Goal: Task Accomplishment & Management: Complete application form

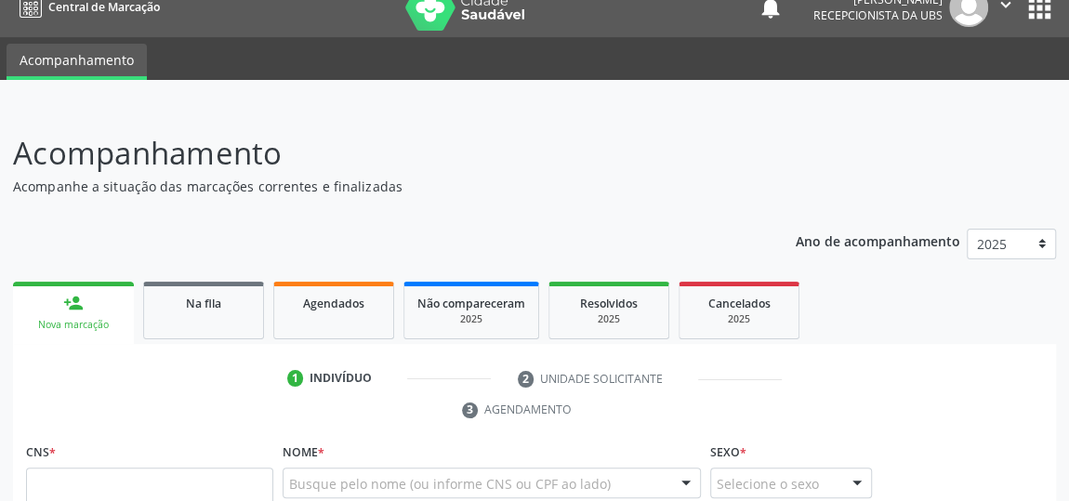
scroll to position [22, 0]
click at [363, 177] on p "Acompanhe a situação das marcações correntes e finalizadas" at bounding box center [378, 187] width 730 height 20
drag, startPoint x: 363, startPoint y: 175, endPoint x: 360, endPoint y: 163, distance: 12.4
click at [360, 163] on p "Acompanhamento" at bounding box center [378, 153] width 730 height 46
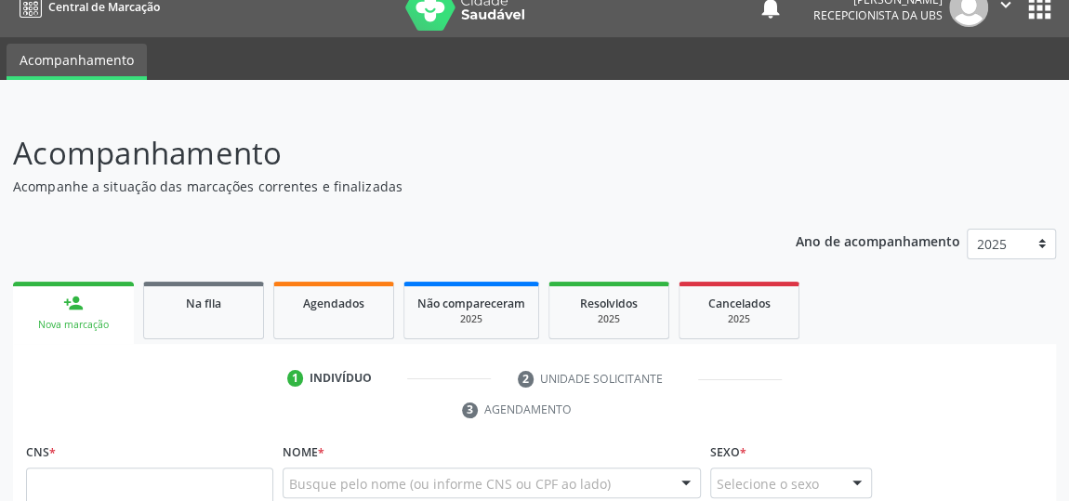
click at [765, 283] on link "Cancelados 2025" at bounding box center [739, 311] width 121 height 58
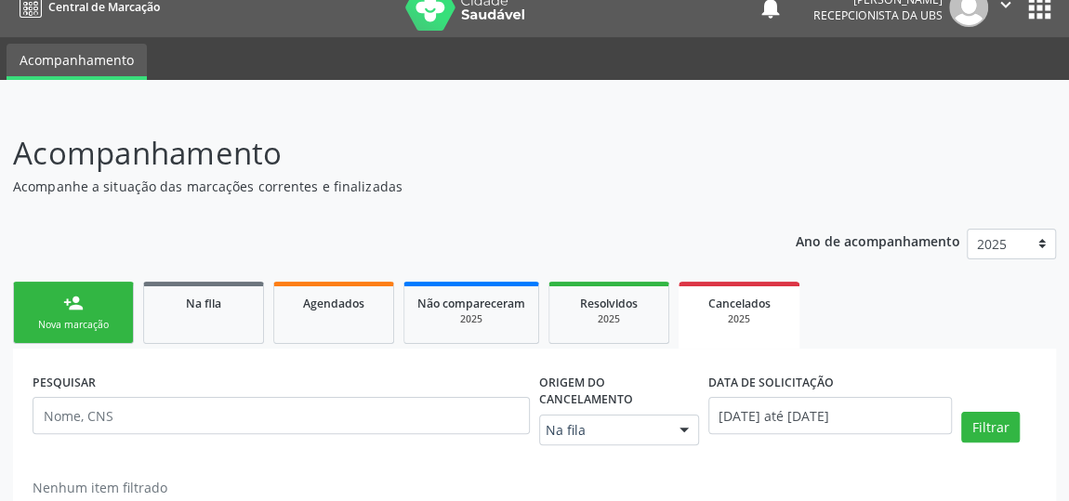
click at [765, 283] on link "Cancelados 2025" at bounding box center [739, 315] width 121 height 67
click at [762, 271] on div "Ano de acompanhamento 2025 person_add Nova marcação Na fila Agendados Não compa…" at bounding box center [534, 377] width 1043 height 322
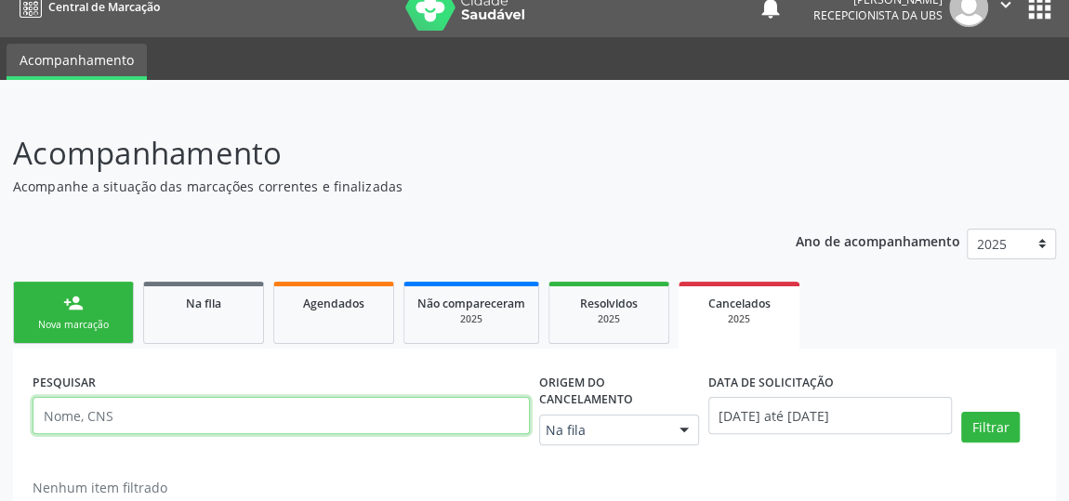
click at [126, 427] on input "text" at bounding box center [281, 415] width 497 height 37
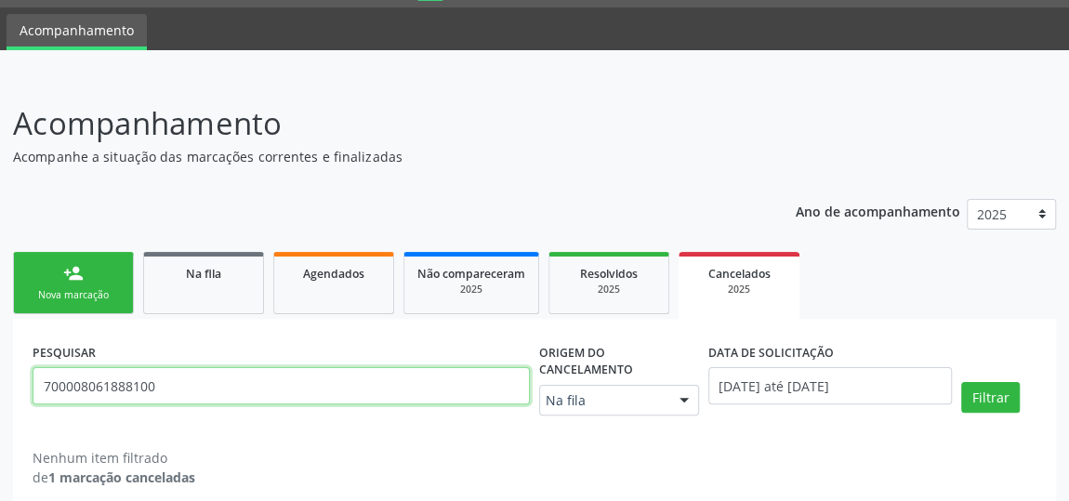
scroll to position [69, 0]
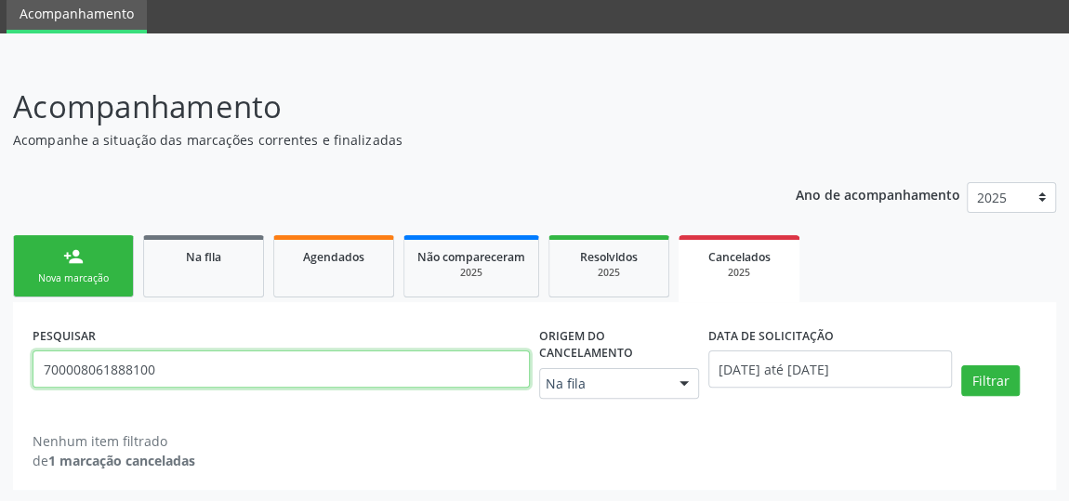
type input "700008061888100"
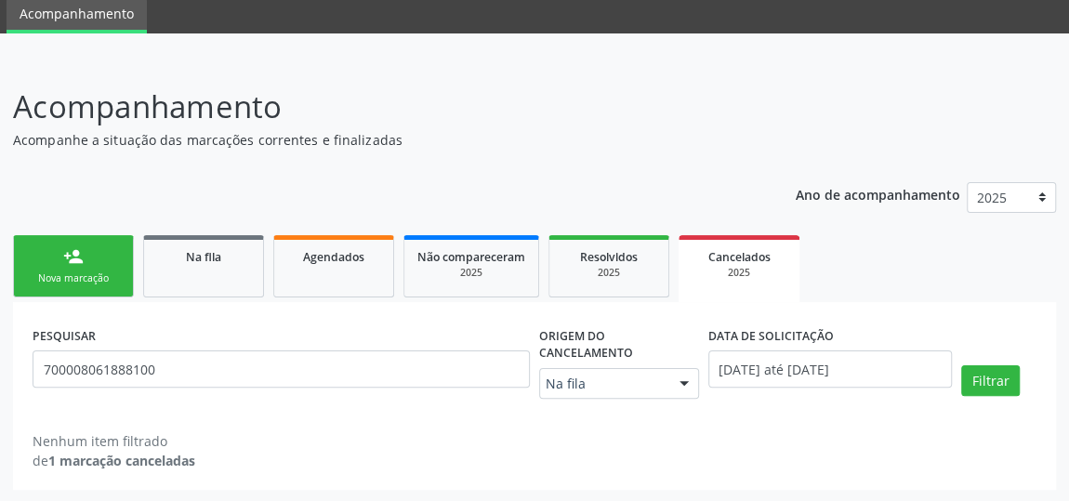
click at [82, 260] on div "person_add" at bounding box center [73, 256] width 20 height 20
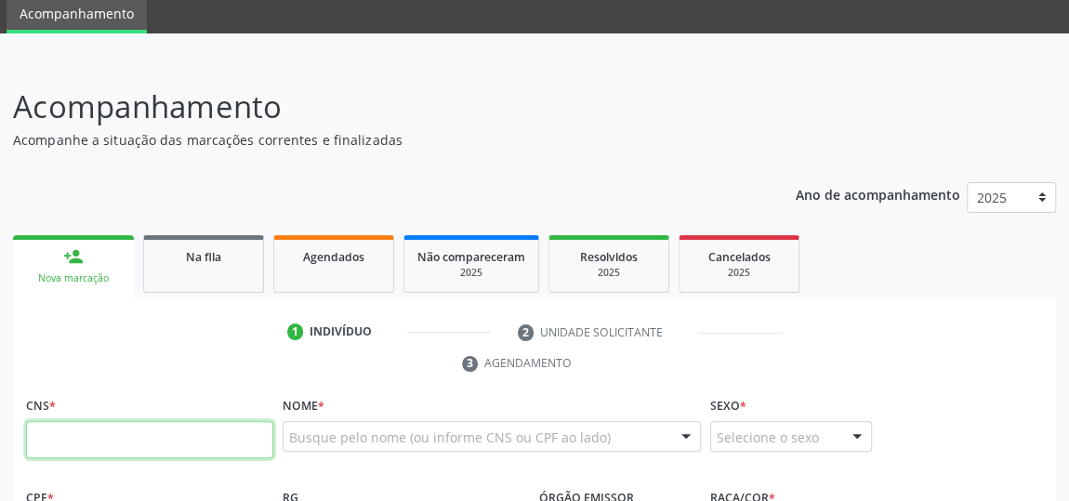
drag, startPoint x: 203, startPoint y: 430, endPoint x: 306, endPoint y: 427, distance: 103.3
click at [205, 430] on input "text" at bounding box center [149, 439] width 247 height 37
type input "7"
type input "700 0080 6188 8100"
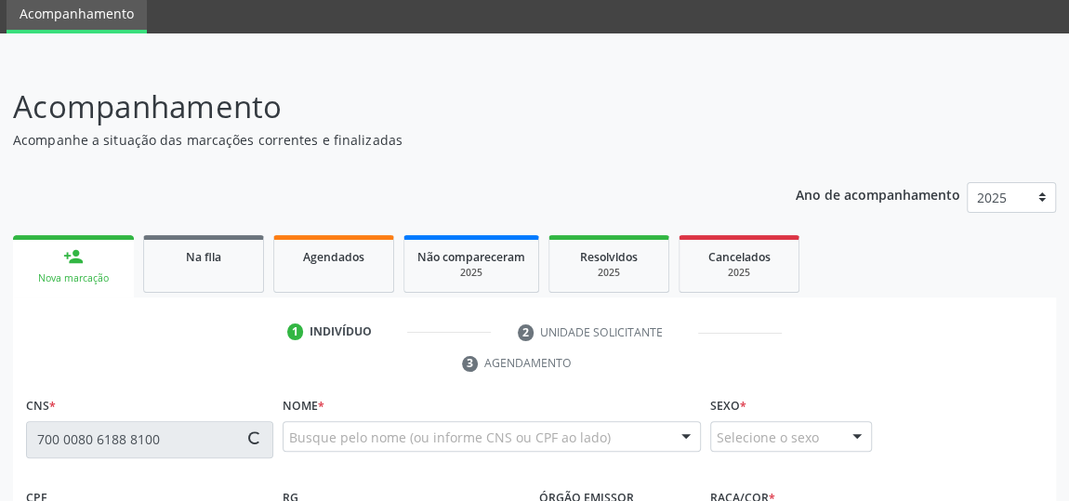
type input "121.899.224-70"
type input "[DATE]"
type input "[PERSON_NAME]"
type input "[PHONE_NUMBER]"
type input "08"
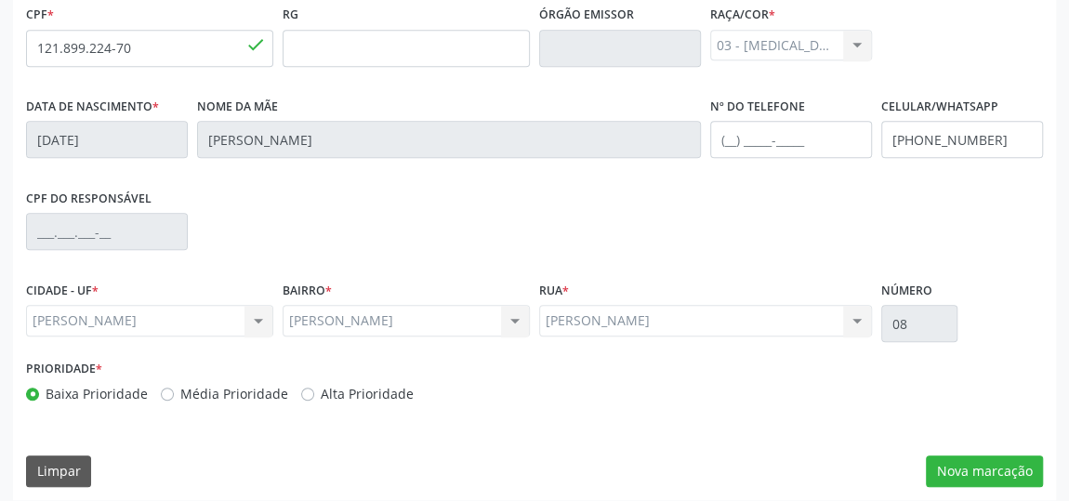
scroll to position [562, 0]
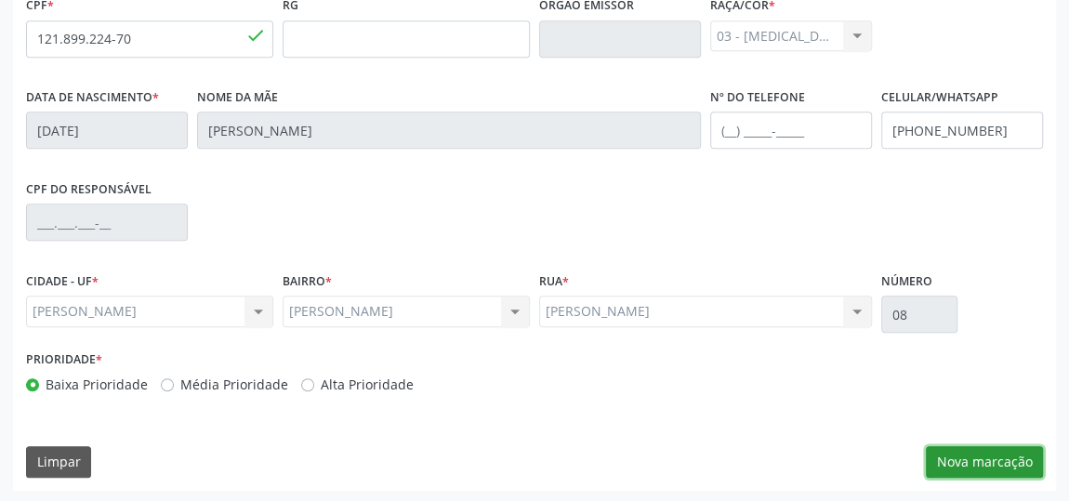
click at [968, 462] on button "Nova marcação" at bounding box center [984, 462] width 117 height 32
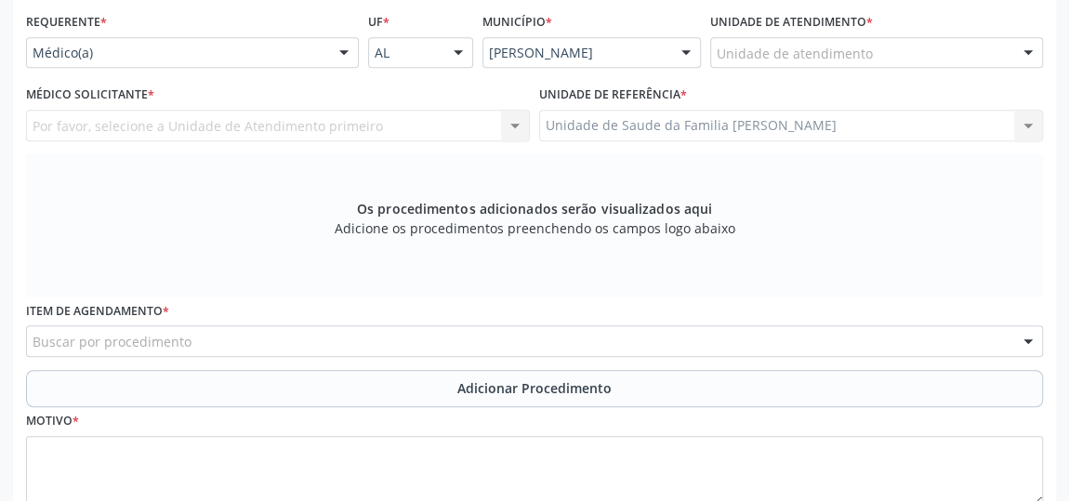
scroll to position [392, 0]
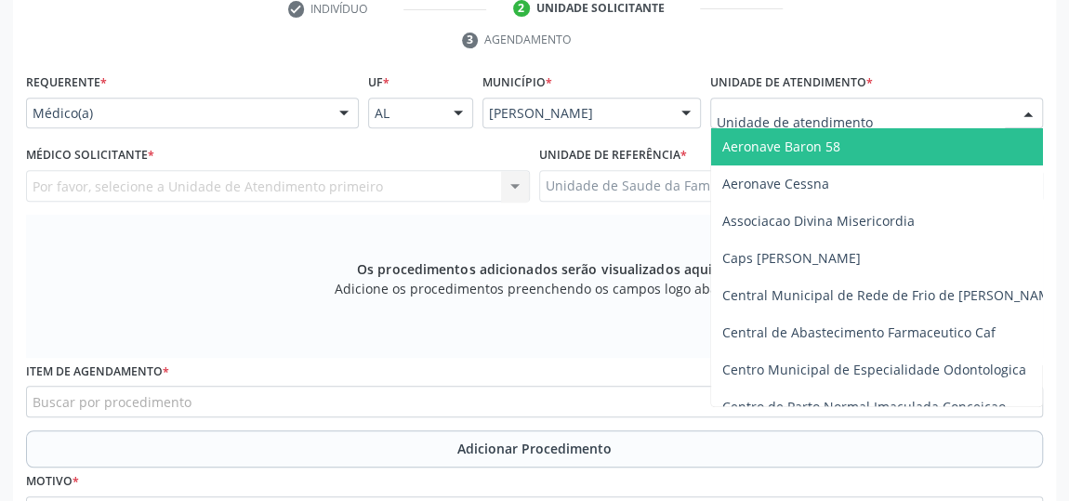
click at [1000, 112] on div at bounding box center [876, 114] width 333 height 32
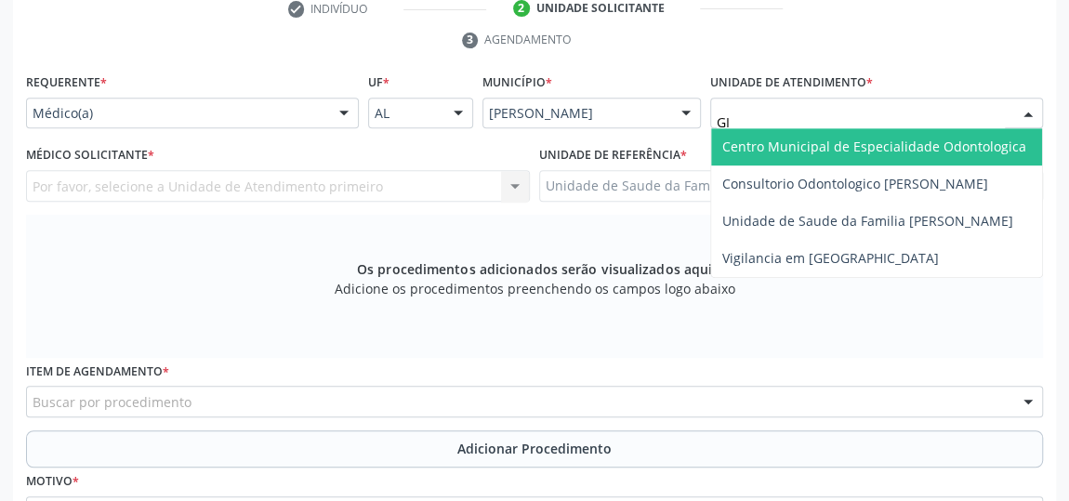
type input "GIS"
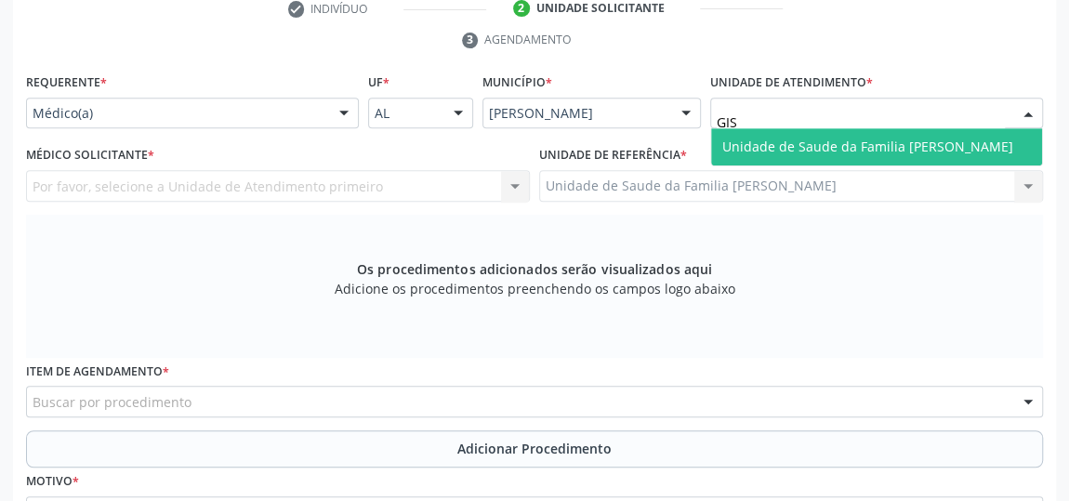
click at [983, 146] on span "Unidade de Saude da Familia [PERSON_NAME]" at bounding box center [867, 147] width 291 height 18
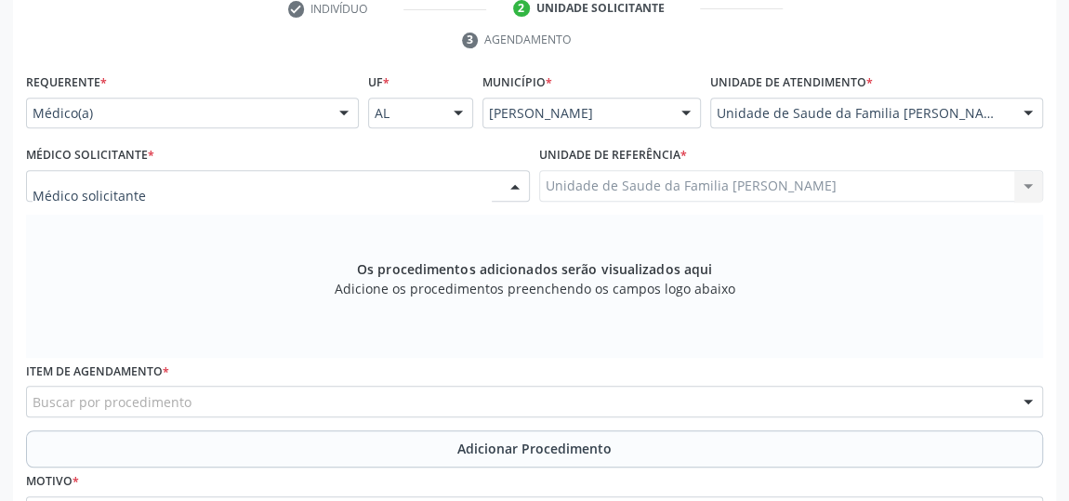
click at [509, 187] on div at bounding box center [515, 187] width 28 height 32
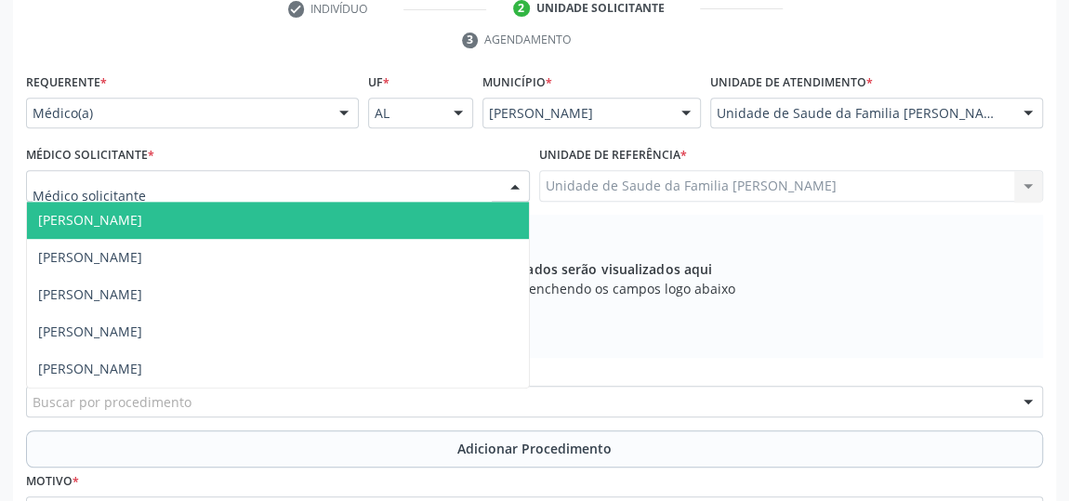
click at [320, 220] on span "[PERSON_NAME]" at bounding box center [278, 220] width 502 height 37
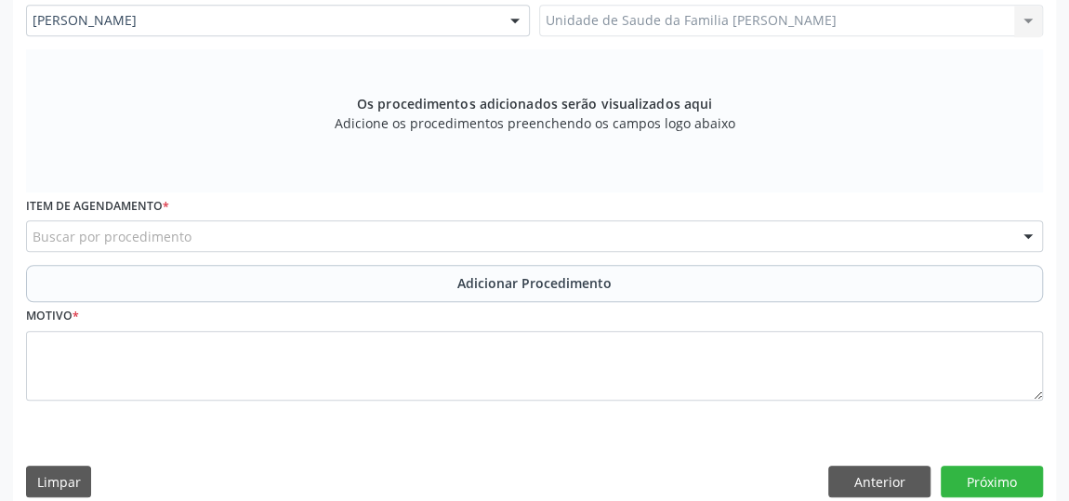
scroll to position [562, 0]
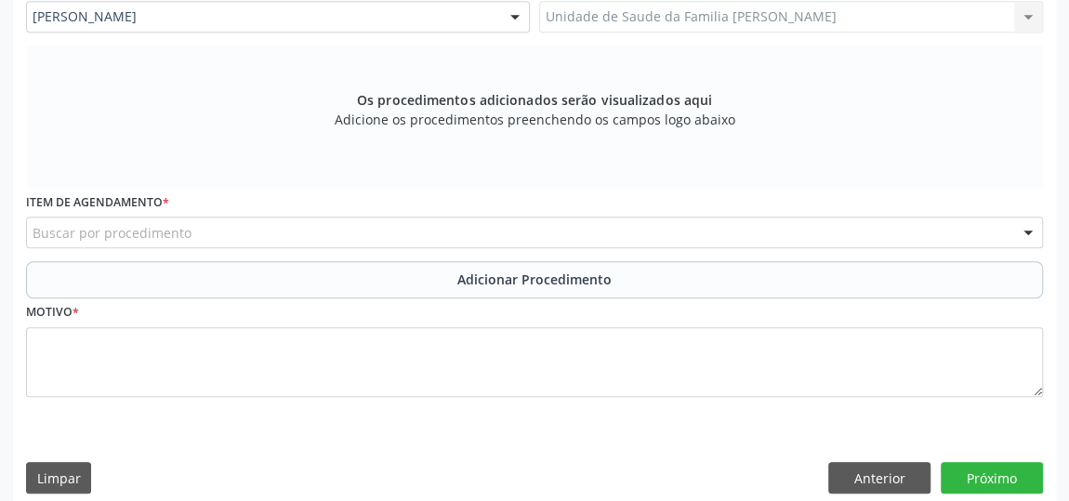
click at [427, 239] on div "Buscar por procedimento" at bounding box center [534, 233] width 1017 height 32
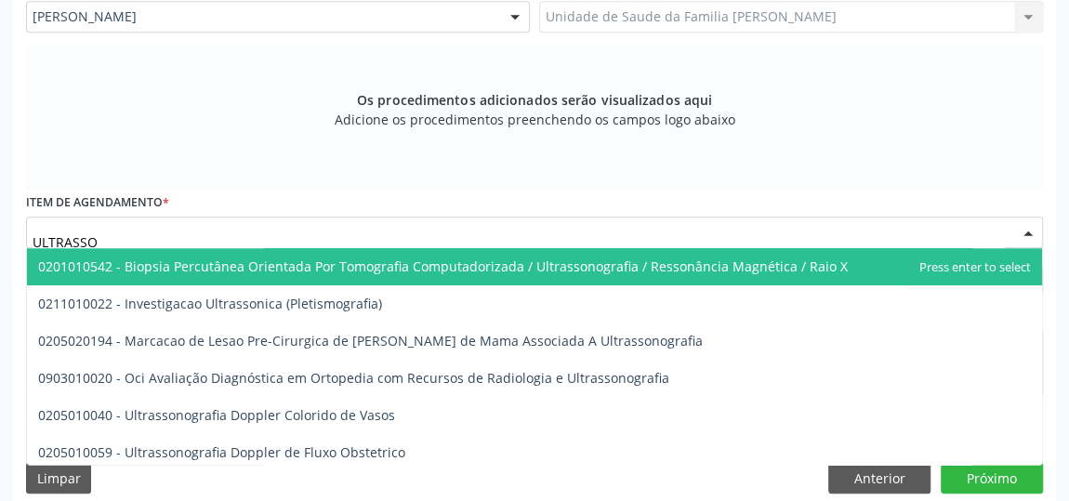
type input "ULTRASSON"
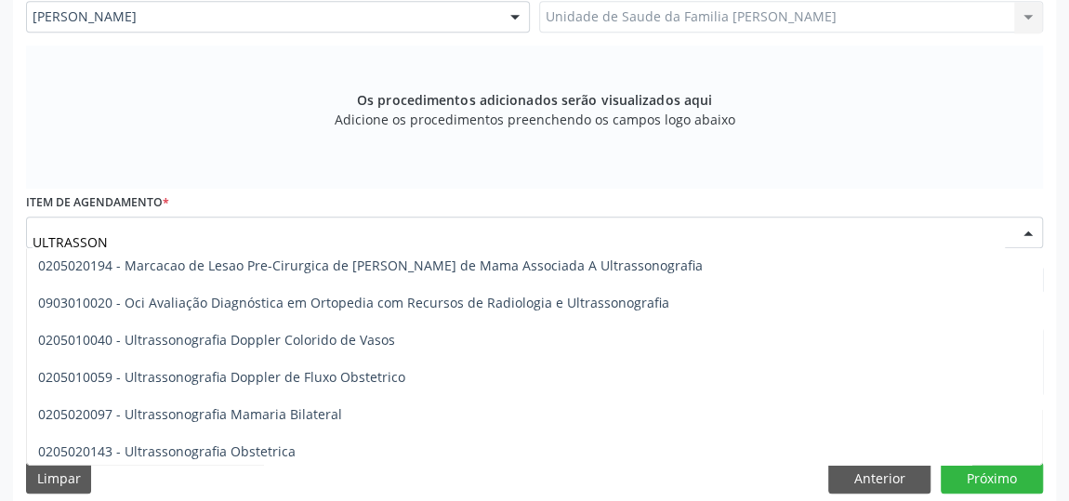
scroll to position [168, 0]
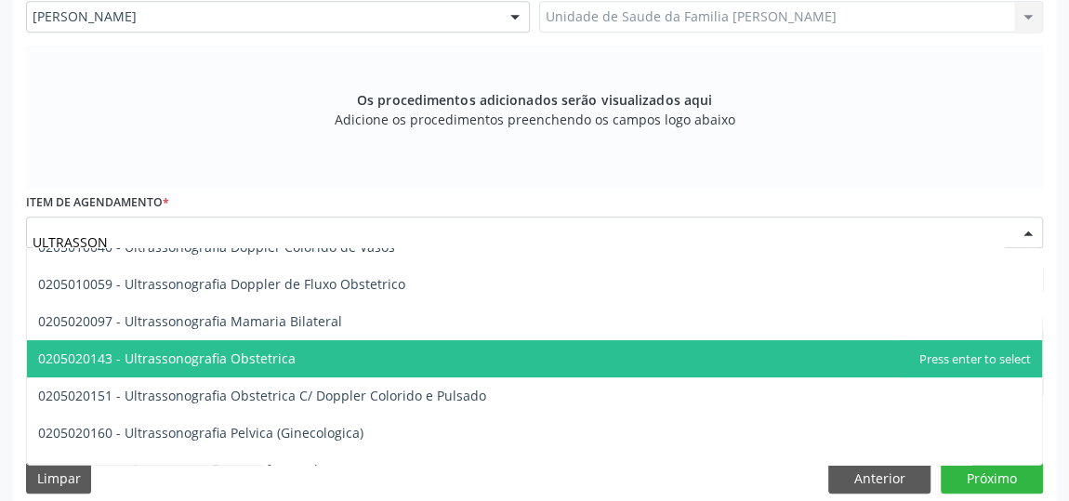
click at [305, 356] on span "0205020143 - Ultrassonografia Obstetrica" at bounding box center [534, 358] width 1015 height 37
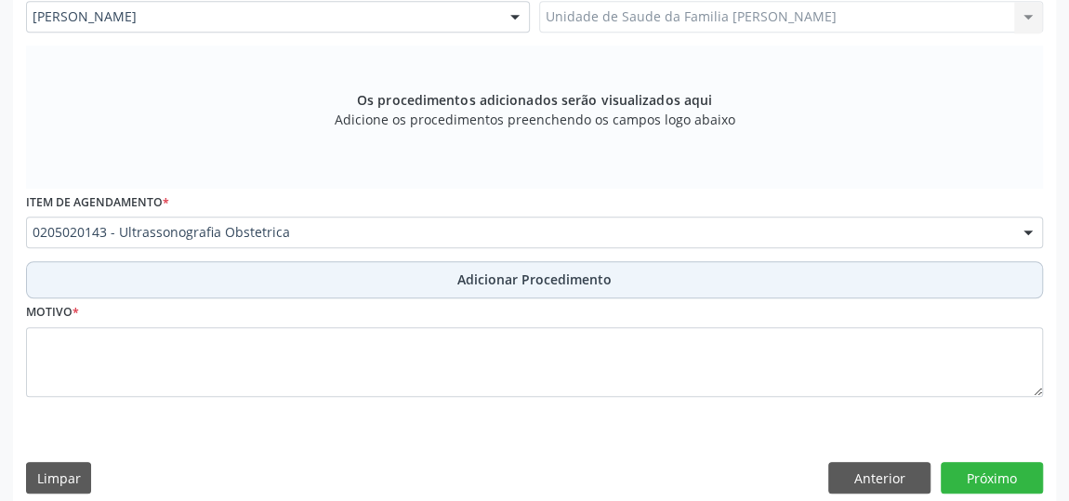
click at [571, 275] on span "Adicionar Procedimento" at bounding box center [534, 280] width 154 height 20
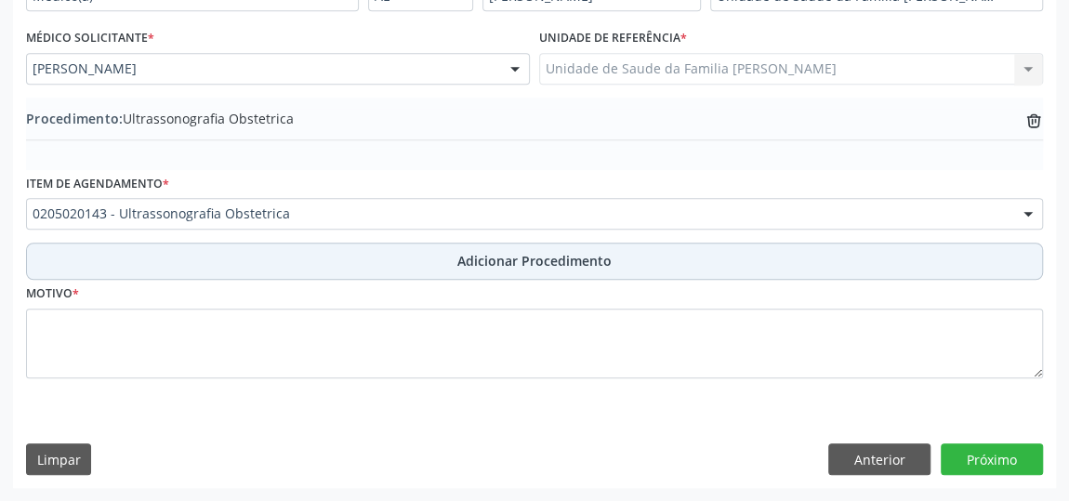
scroll to position [506, 0]
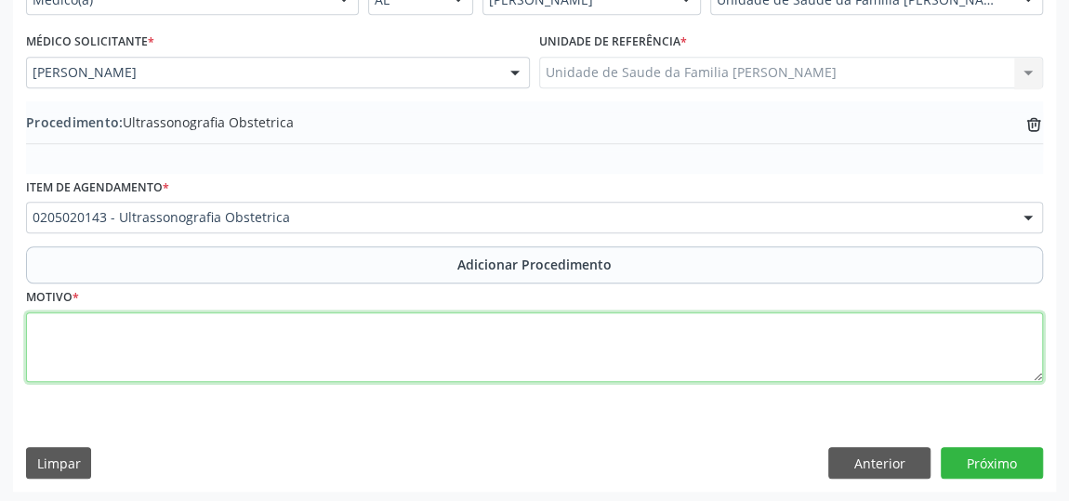
click at [377, 341] on textarea at bounding box center [534, 347] width 1017 height 71
click at [58, 325] on textarea "PRE [DATE]" at bounding box center [534, 347] width 1017 height 71
type textarea "PRE [DATE]"
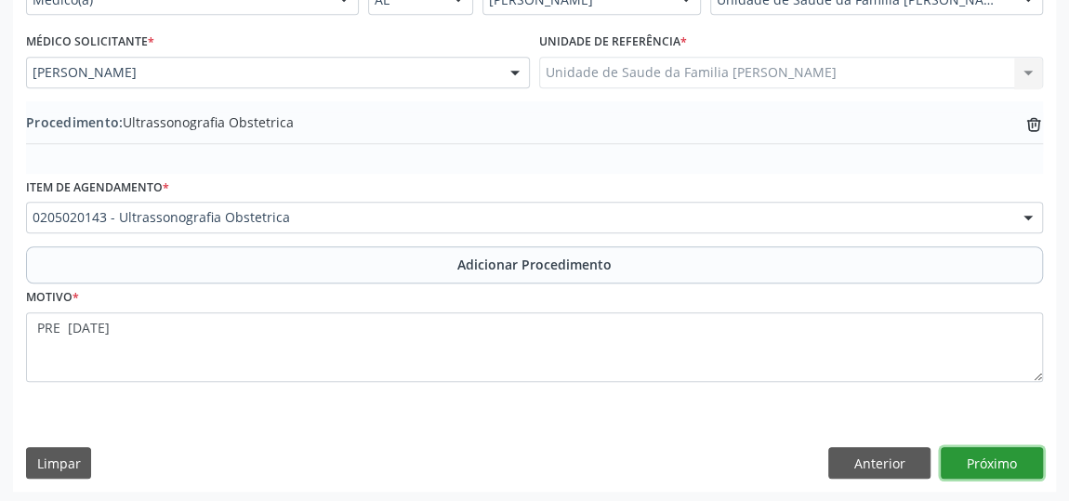
click at [988, 457] on button "Próximo" at bounding box center [992, 463] width 102 height 32
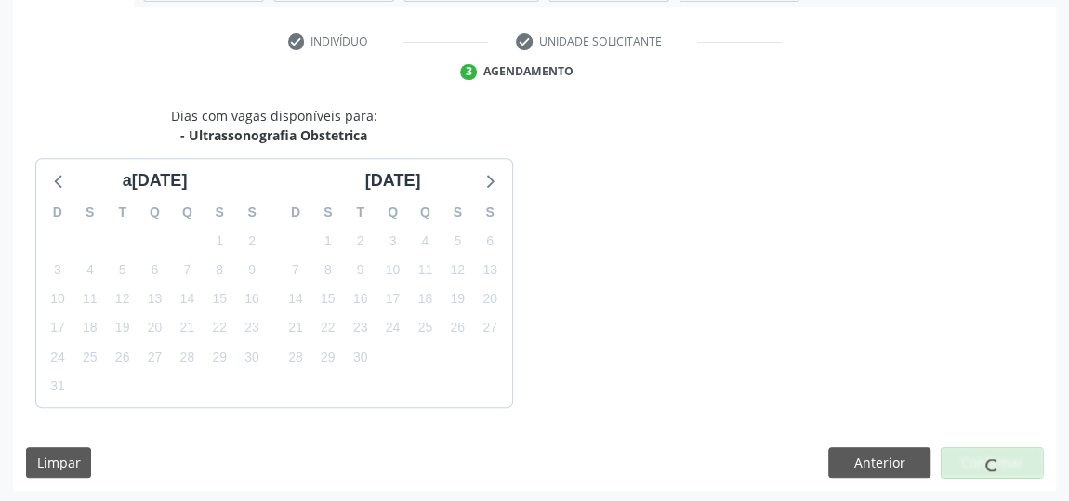
scroll to position [415, 0]
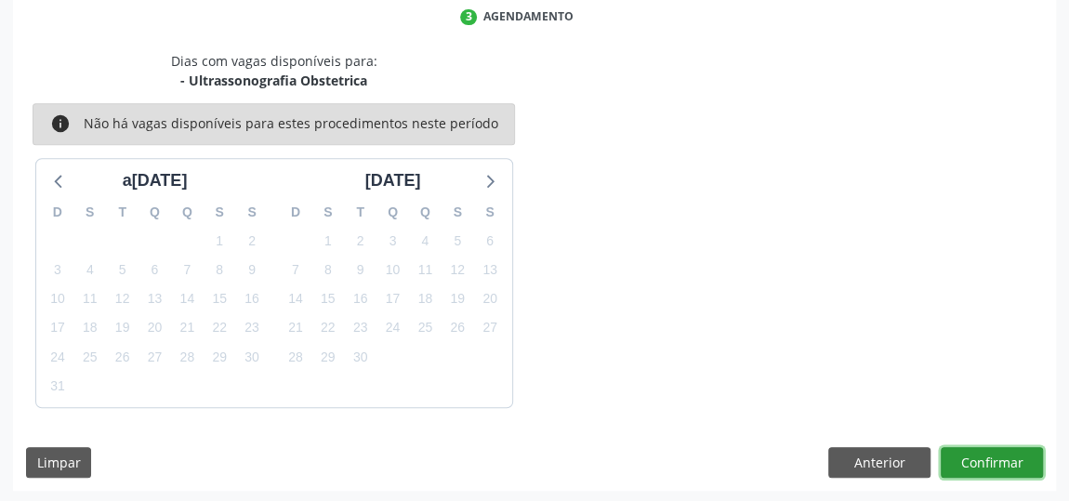
click at [988, 457] on button "Confirmar" at bounding box center [992, 463] width 102 height 32
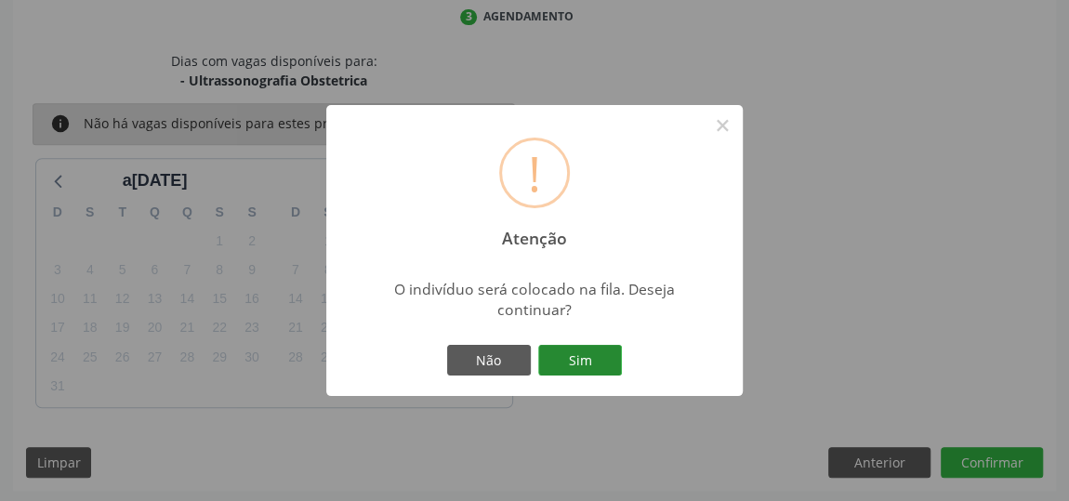
click at [584, 352] on button "Sim" at bounding box center [580, 361] width 84 height 32
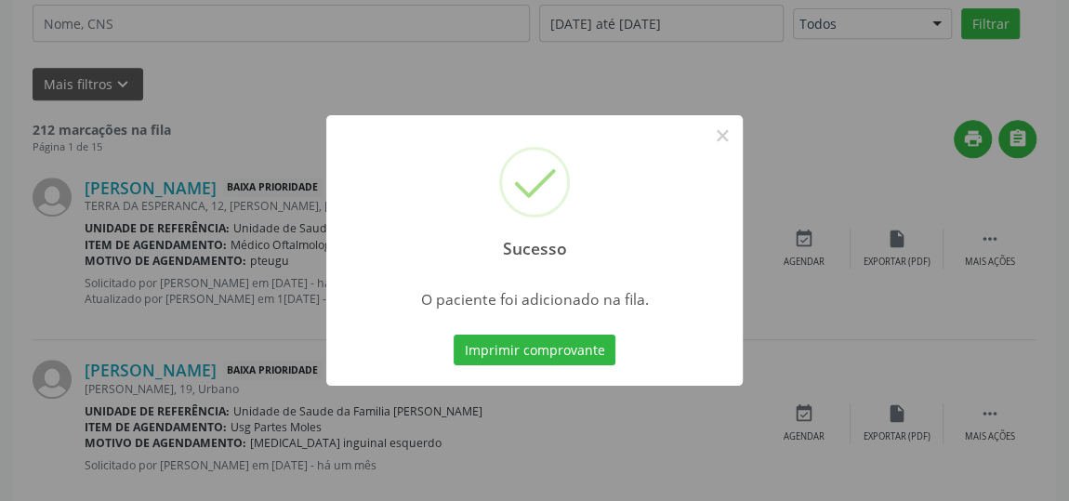
scroll to position [142, 0]
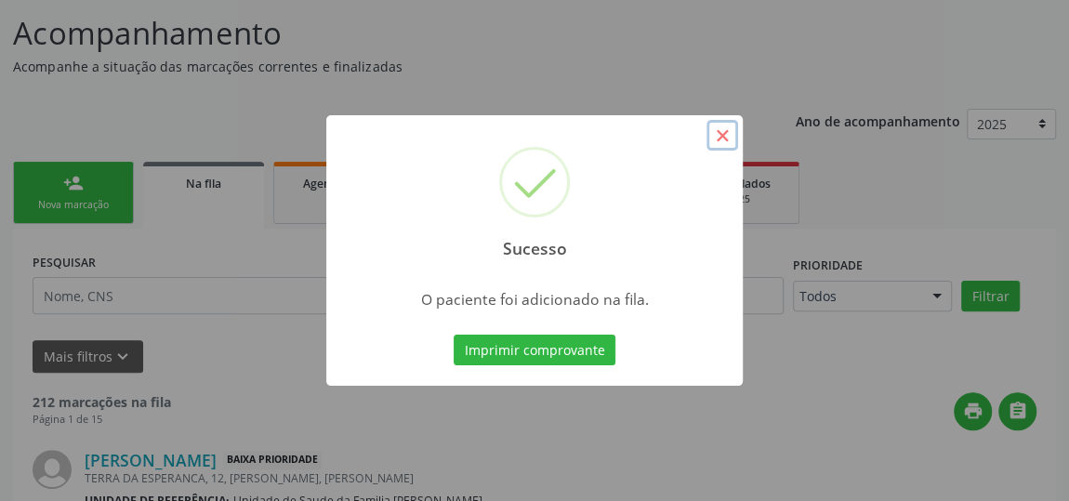
click at [721, 141] on button "×" at bounding box center [723, 136] width 32 height 32
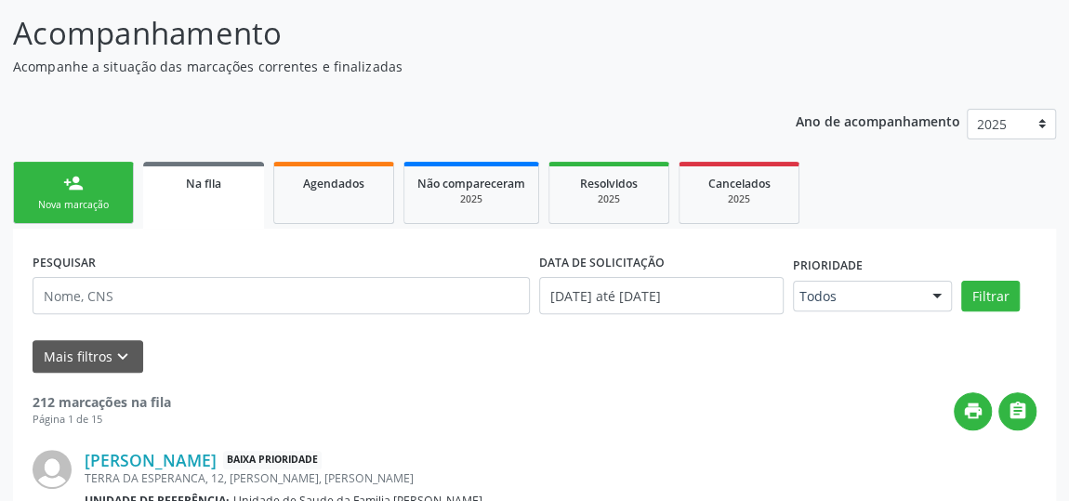
click at [97, 186] on link "person_add Nova marcação" at bounding box center [73, 193] width 121 height 62
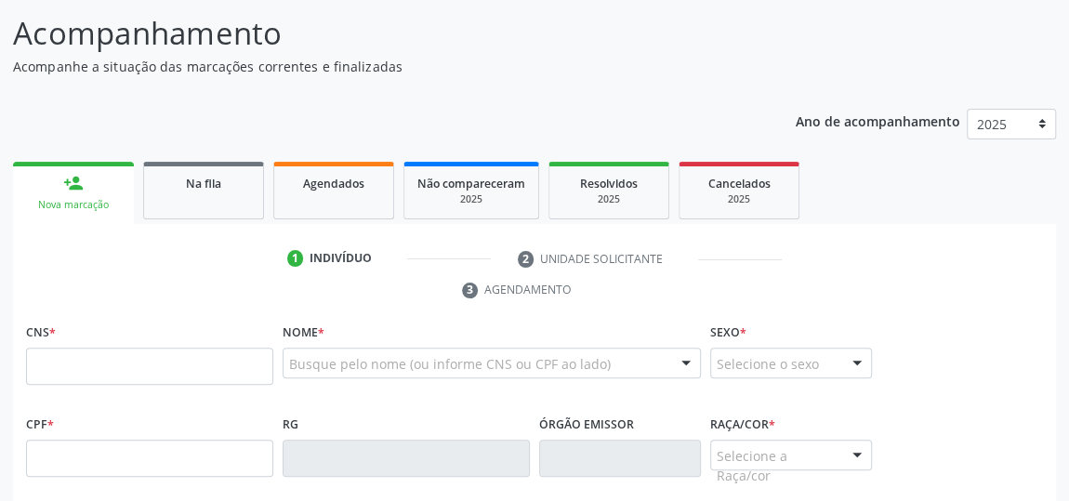
click at [89, 186] on link "person_add Nova marcação" at bounding box center [73, 193] width 121 height 62
click at [86, 186] on link "person_add Nova marcação" at bounding box center [73, 193] width 121 height 62
click at [338, 188] on span "Agendados" at bounding box center [333, 184] width 61 height 16
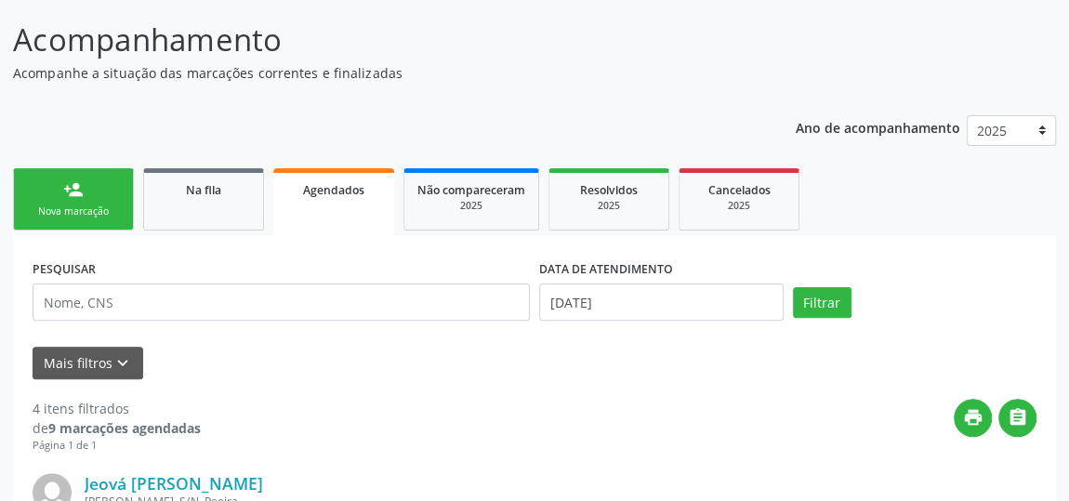
scroll to position [0, 0]
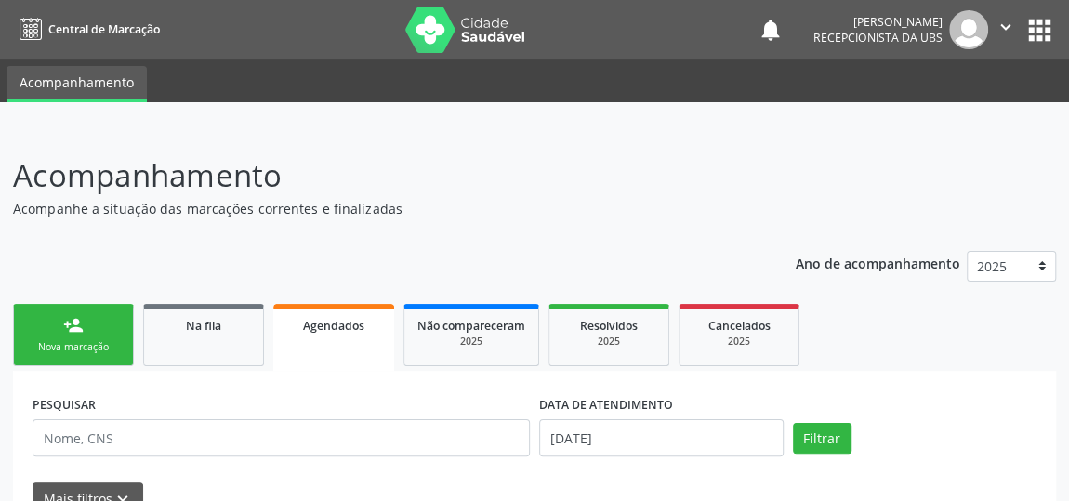
click at [331, 330] on span "Agendados" at bounding box center [333, 326] width 61 height 16
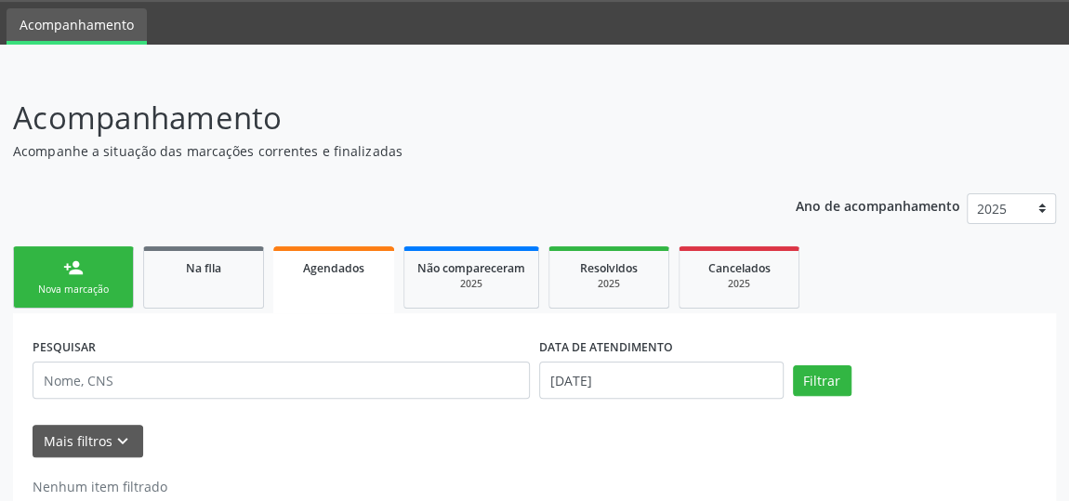
scroll to position [102, 0]
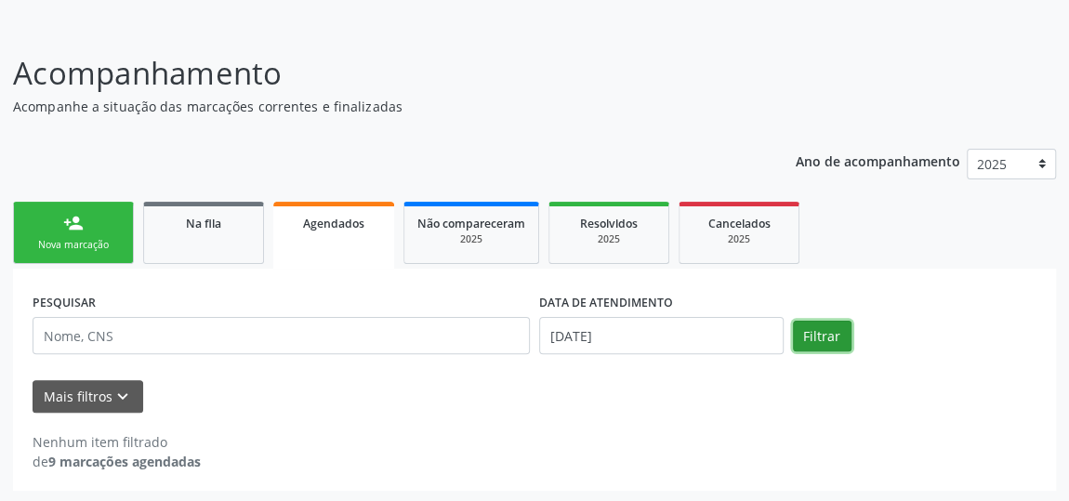
drag, startPoint x: 827, startPoint y: 325, endPoint x: 821, endPoint y: 334, distance: 10.1
click at [822, 332] on button "Filtrar" at bounding box center [822, 337] width 59 height 32
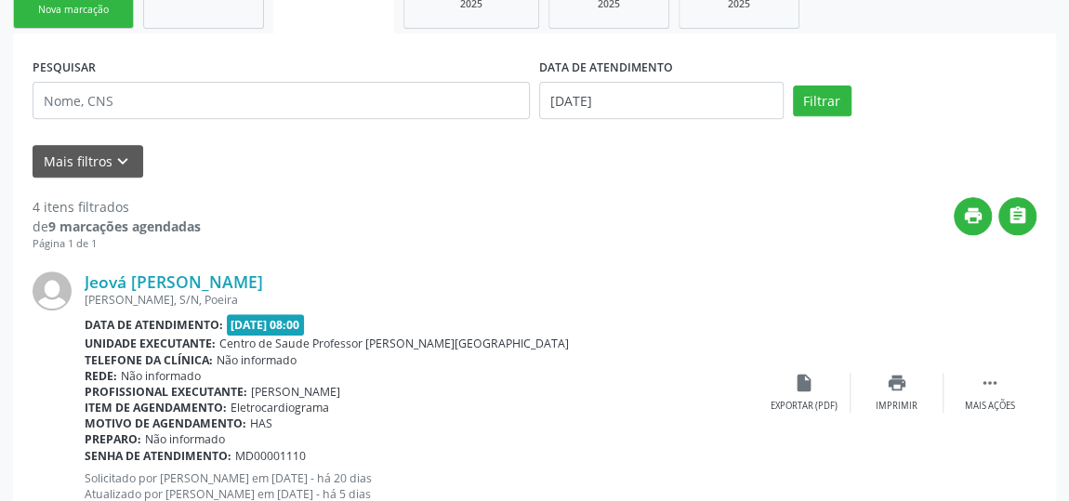
scroll to position [0, 0]
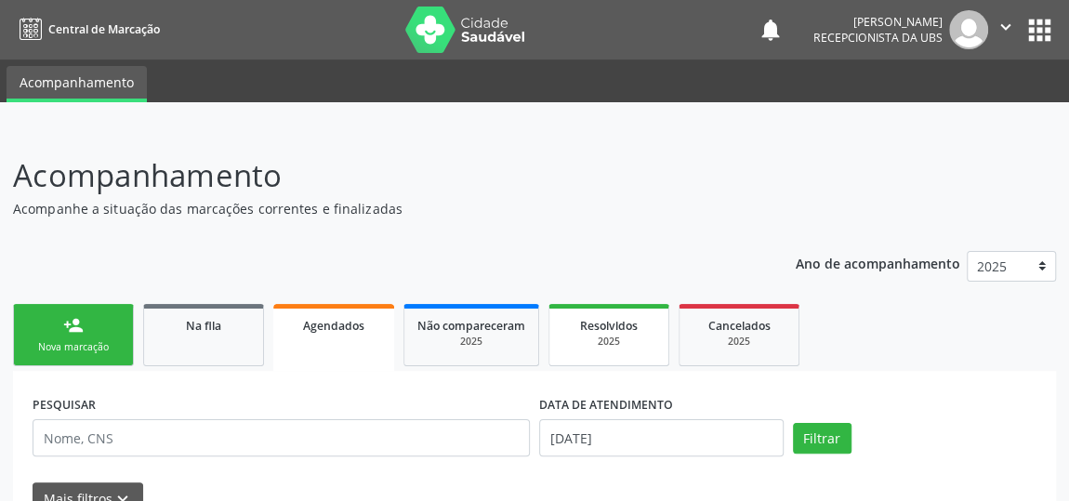
click at [614, 323] on span "Resolvidos" at bounding box center [609, 326] width 58 height 16
click at [725, 333] on div "Cancelados" at bounding box center [739, 325] width 93 height 20
click at [336, 336] on link "Agendados" at bounding box center [333, 335] width 121 height 62
click at [338, 337] on link "Agendados" at bounding box center [333, 335] width 121 height 62
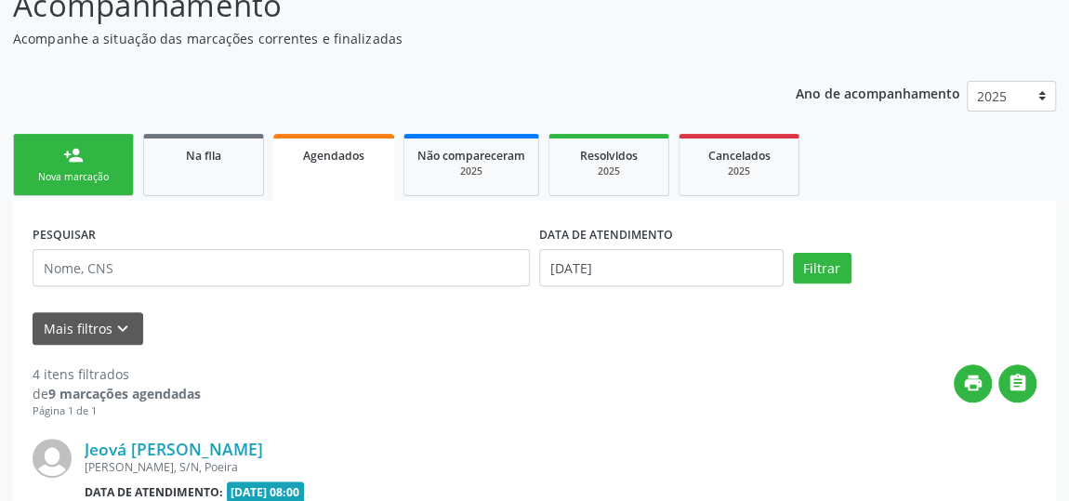
scroll to position [102, 0]
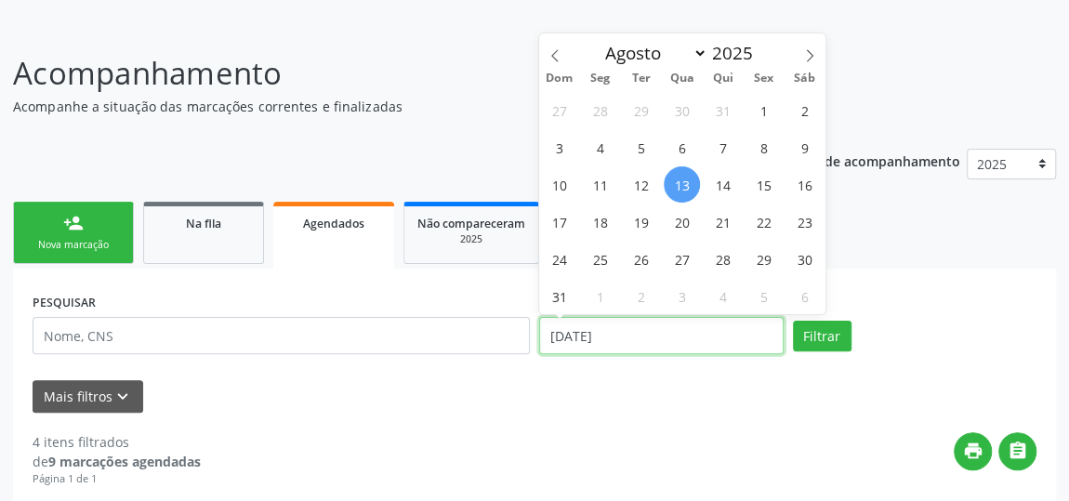
click at [575, 334] on input "[DATE]" at bounding box center [661, 335] width 245 height 37
click at [678, 181] on span "13" at bounding box center [682, 184] width 36 height 36
type input "[DATE]"
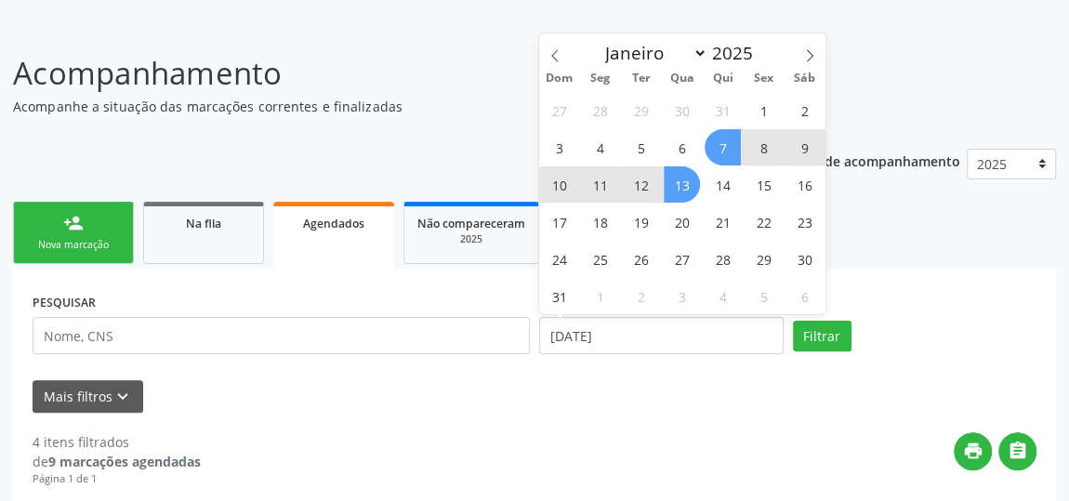
click at [728, 145] on span "7" at bounding box center [723, 147] width 36 height 36
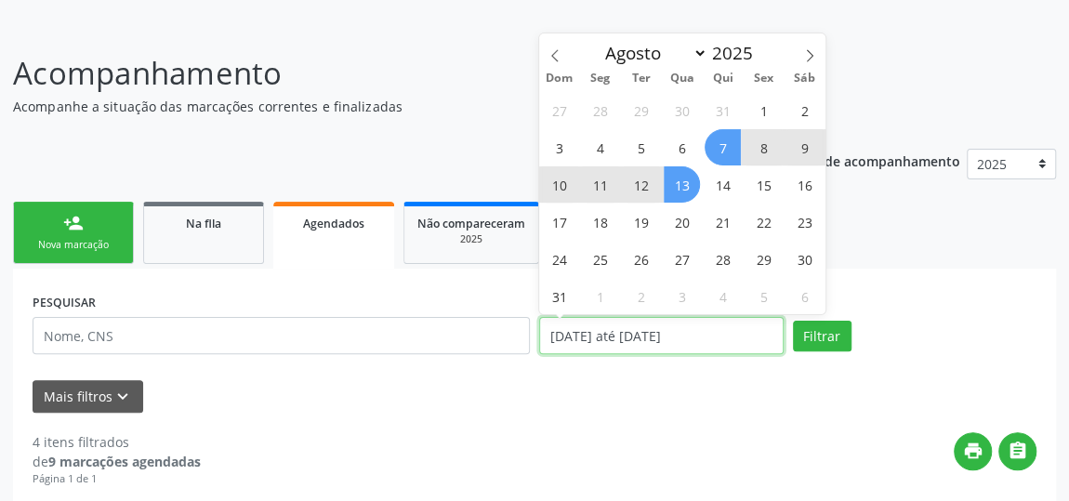
click at [633, 334] on input "[DATE] até [DATE]" at bounding box center [661, 335] width 245 height 37
click at [679, 183] on span "13" at bounding box center [682, 184] width 36 height 36
type input "[DATE]"
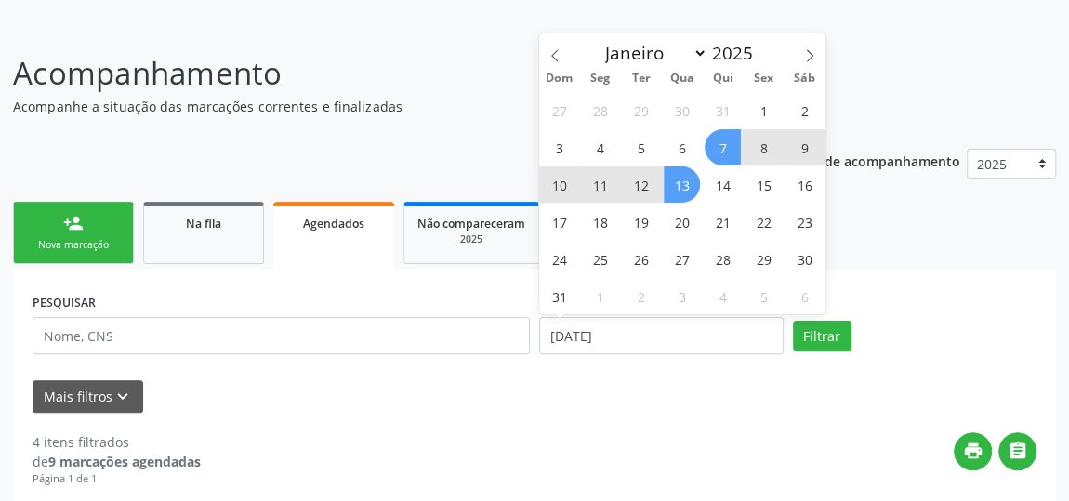
click at [710, 157] on span "7" at bounding box center [723, 147] width 36 height 36
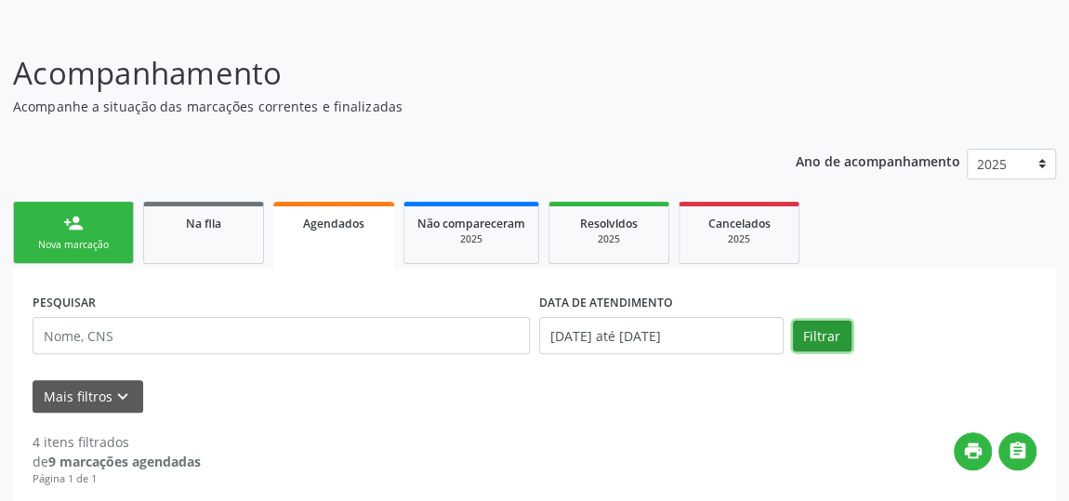
click at [809, 337] on button "Filtrar" at bounding box center [822, 337] width 59 height 32
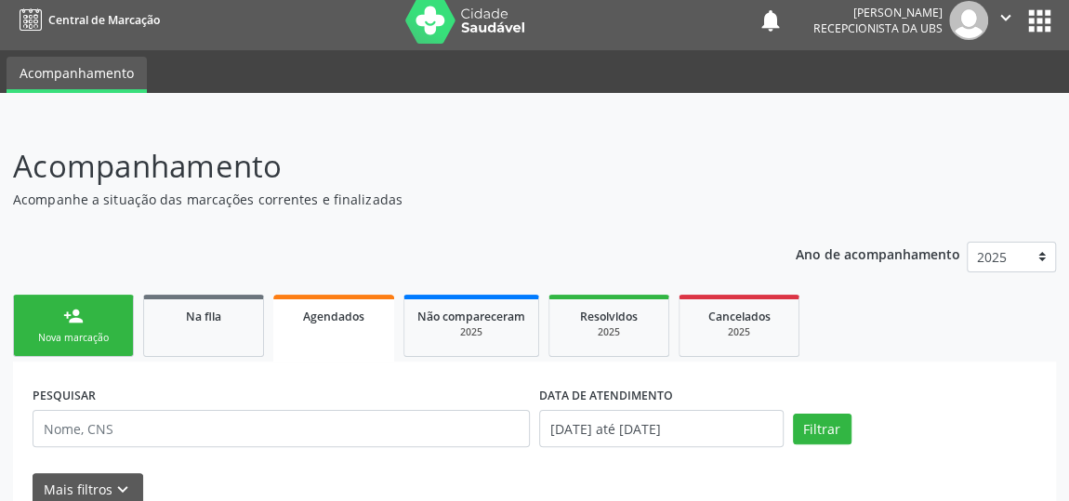
scroll to position [0, 0]
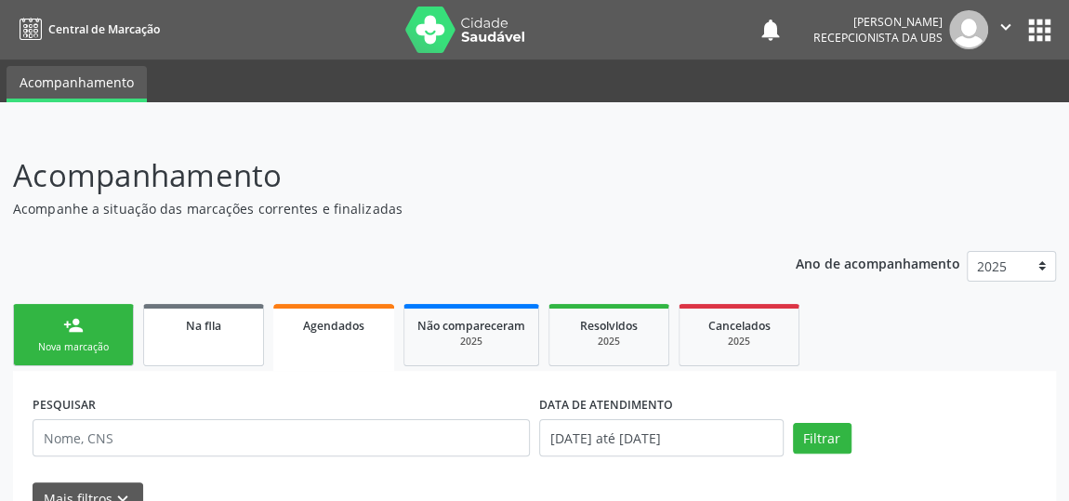
click at [203, 341] on link "Na fila" at bounding box center [203, 335] width 121 height 62
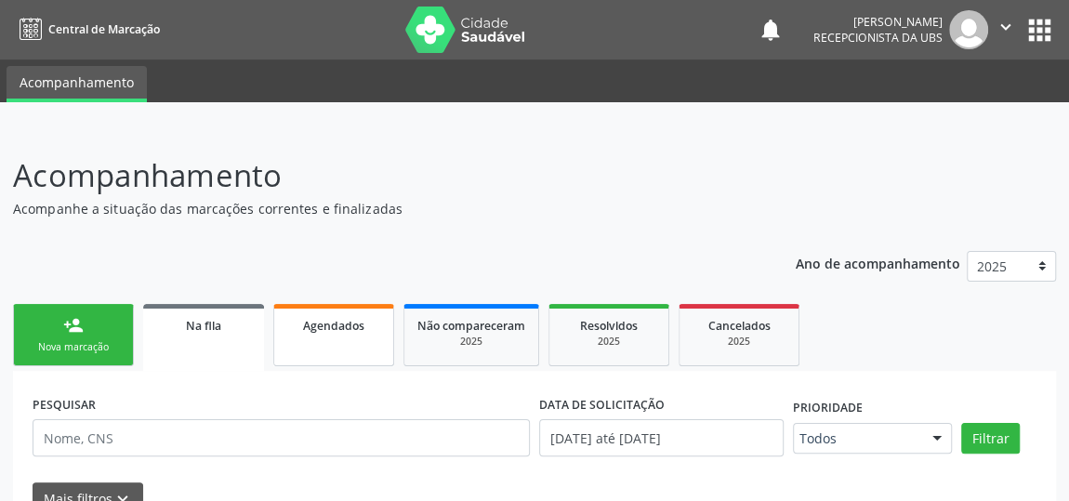
scroll to position [102, 0]
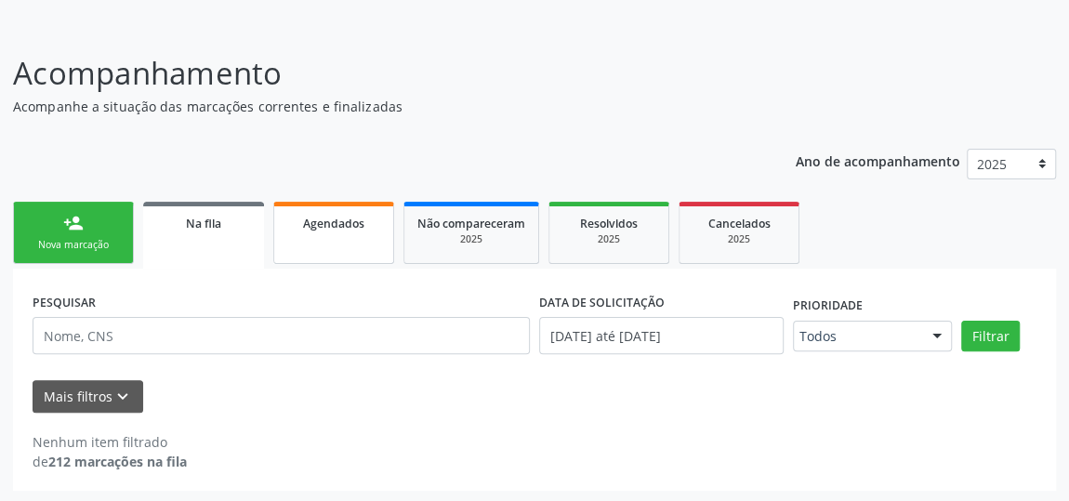
click at [337, 226] on span "Agendados" at bounding box center [333, 224] width 61 height 16
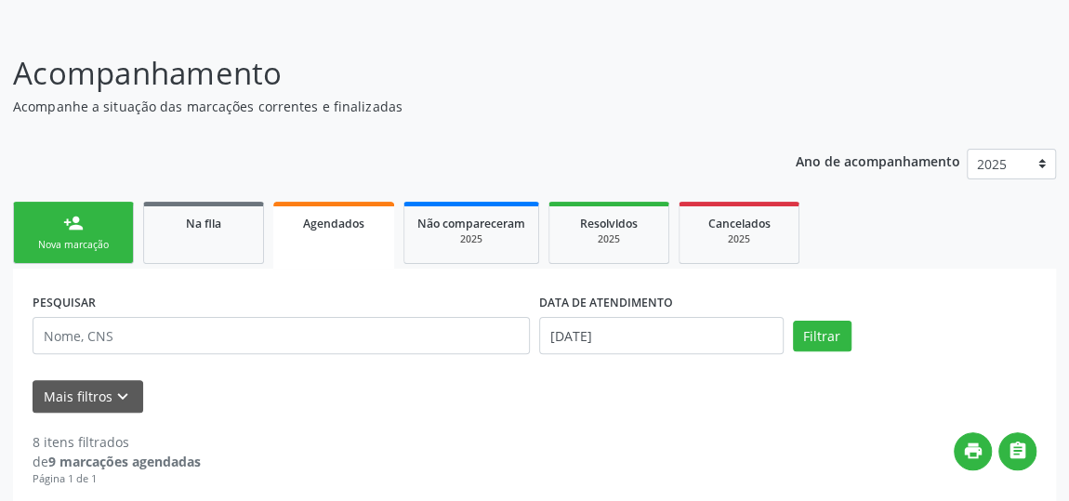
click at [363, 226] on span "Agendados" at bounding box center [333, 224] width 61 height 16
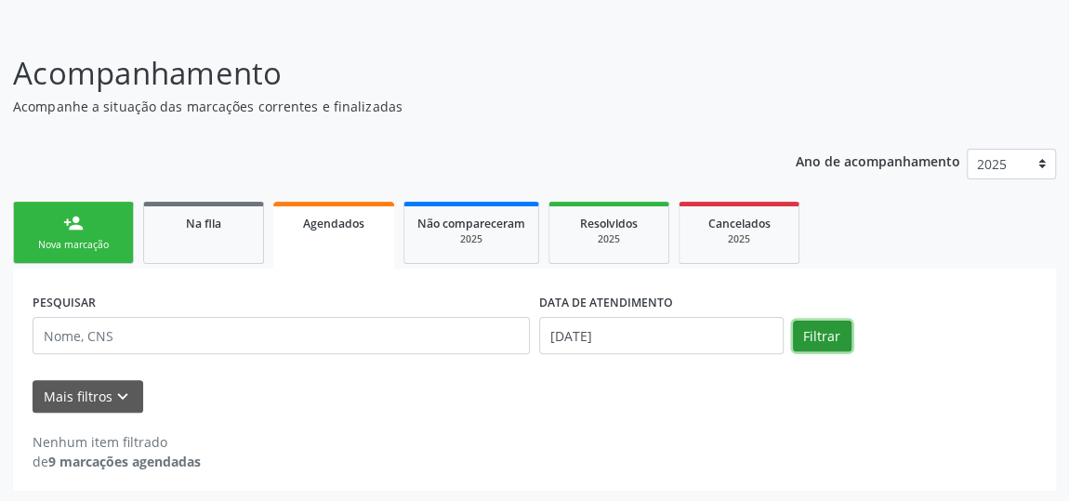
click at [808, 337] on button "Filtrar" at bounding box center [822, 337] width 59 height 32
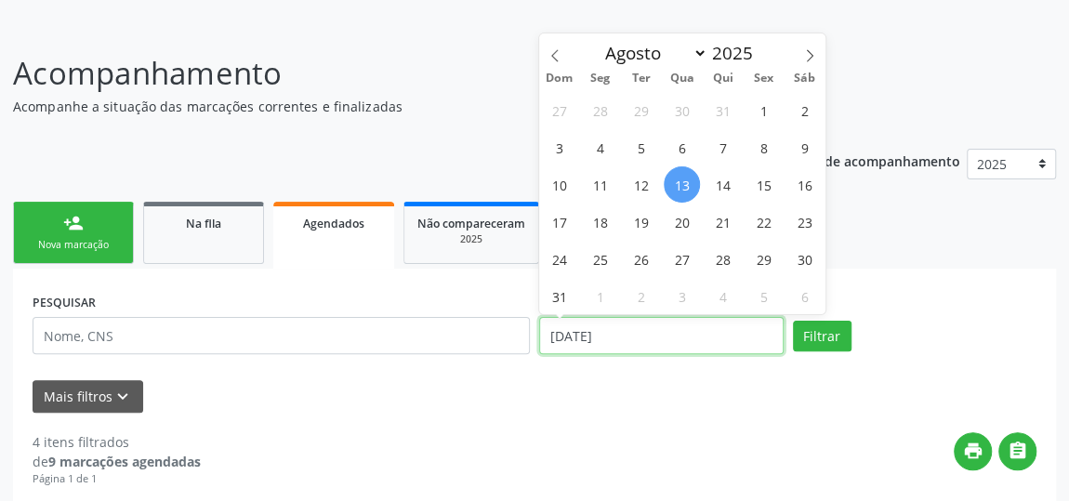
click at [589, 334] on input "[DATE]" at bounding box center [661, 335] width 245 height 37
click at [771, 146] on span "8" at bounding box center [764, 147] width 36 height 36
type input "[DATE]"
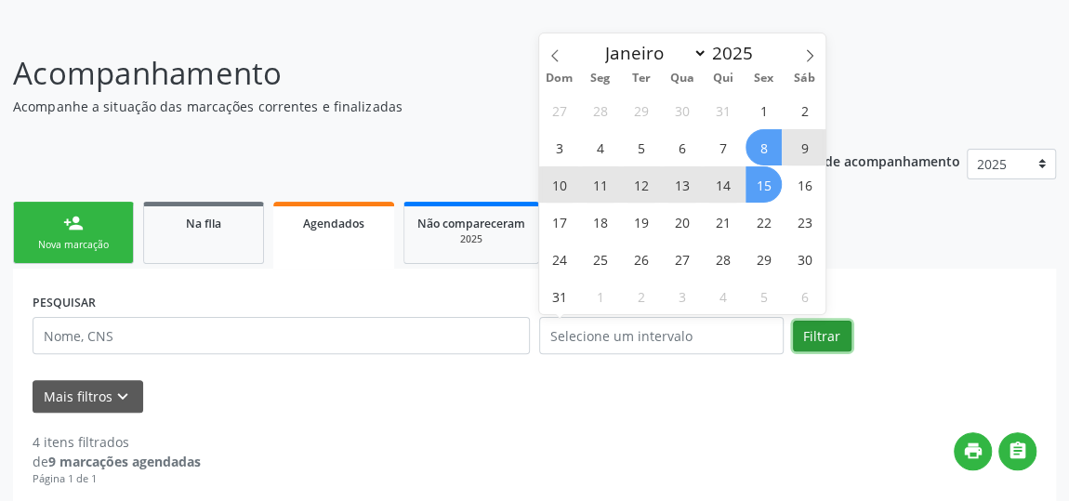
click at [816, 333] on button "Filtrar" at bounding box center [822, 337] width 59 height 32
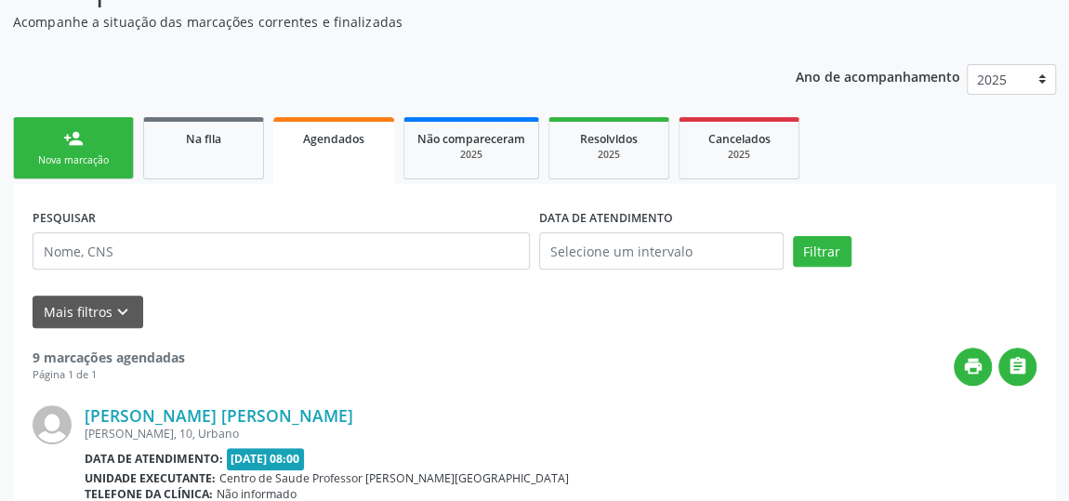
scroll to position [0, 0]
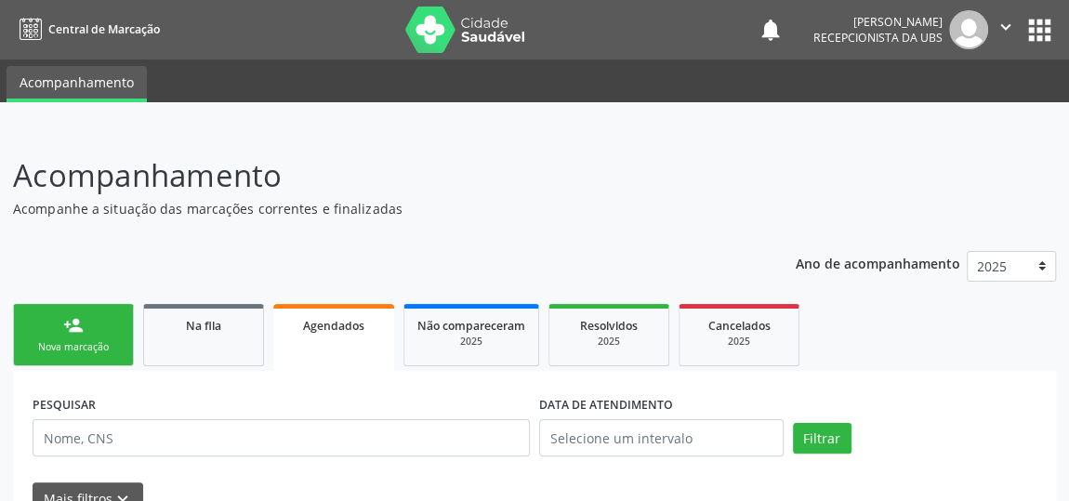
click at [83, 338] on link "person_add Nova marcação" at bounding box center [73, 335] width 121 height 62
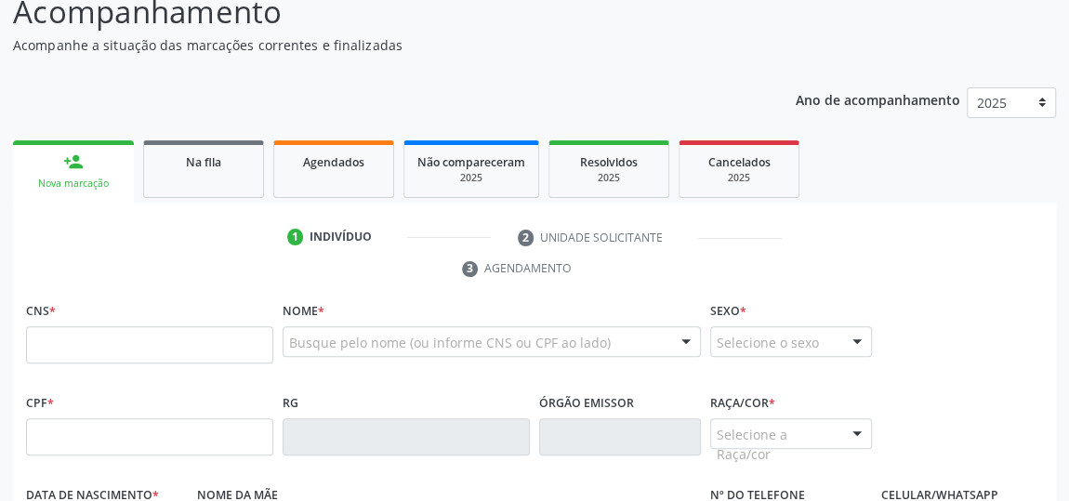
scroll to position [168, 0]
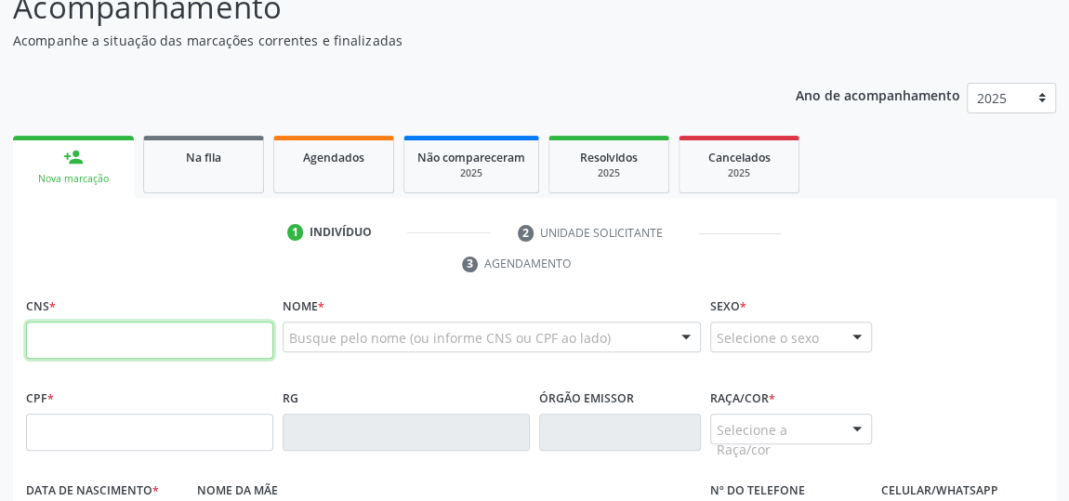
click at [194, 338] on input "text" at bounding box center [149, 340] width 247 height 37
type input "709 2042 0230 7034"
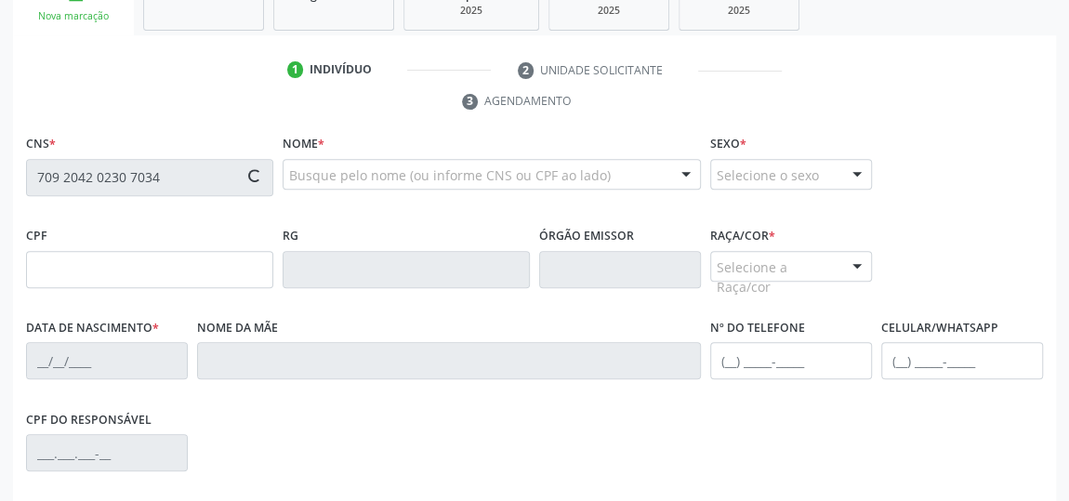
scroll to position [337, 0]
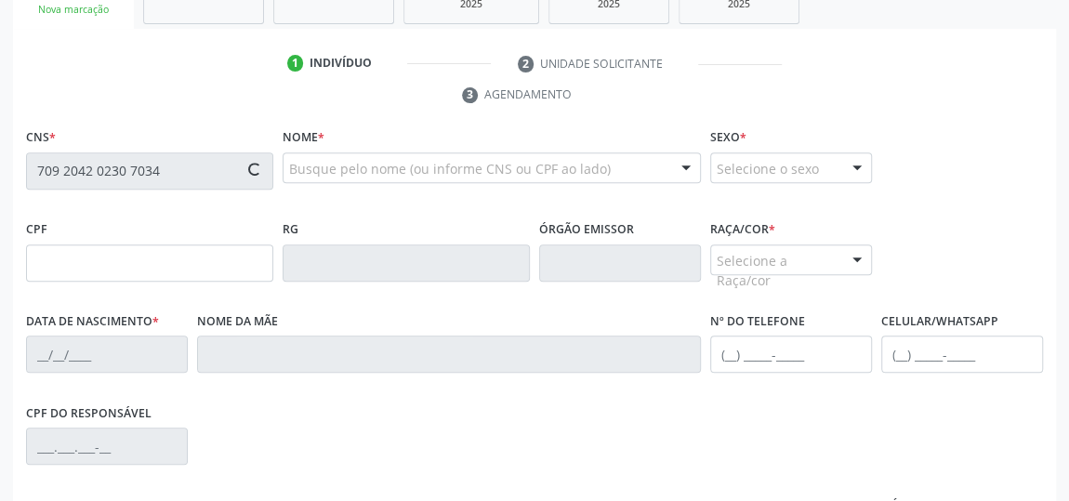
type input "078.042.644-45"
type input "[DATE]"
type input "Cicera dos Santos"
type input "[PHONE_NUMBER]"
type input "14"
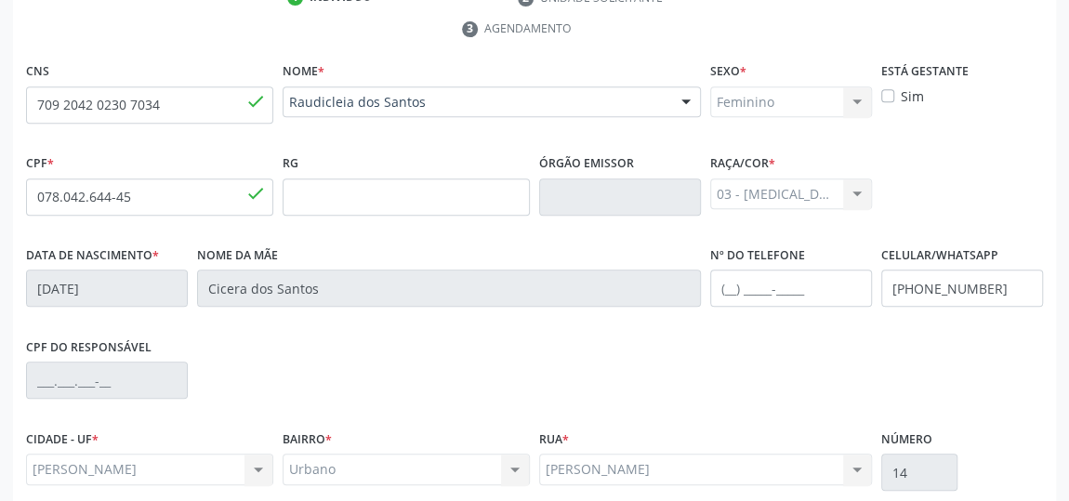
scroll to position [562, 0]
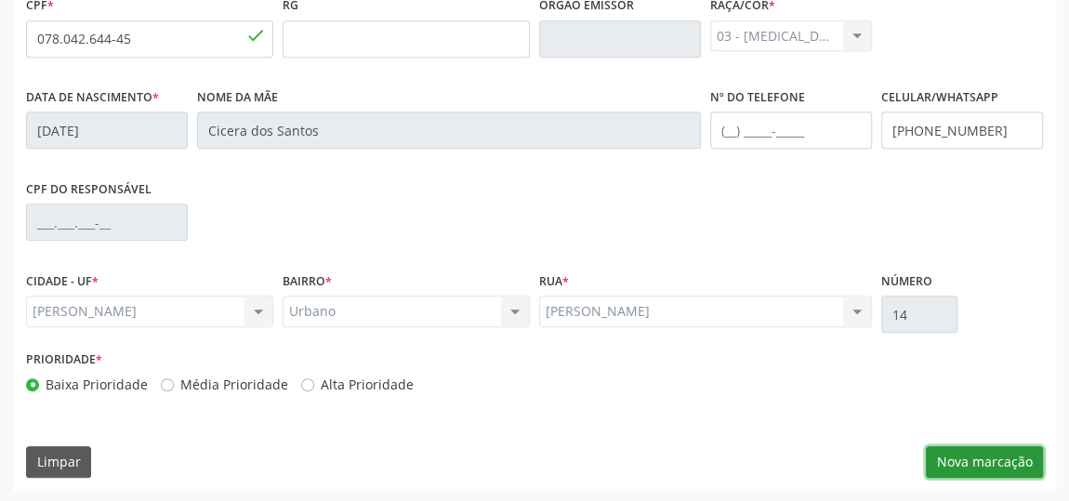
click at [973, 452] on button "Nova marcação" at bounding box center [984, 462] width 117 height 32
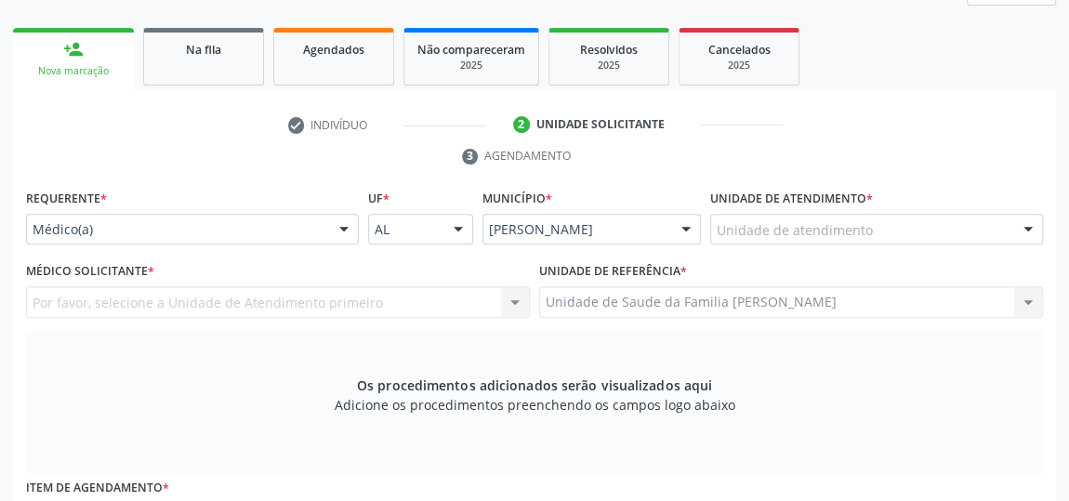
scroll to position [223, 0]
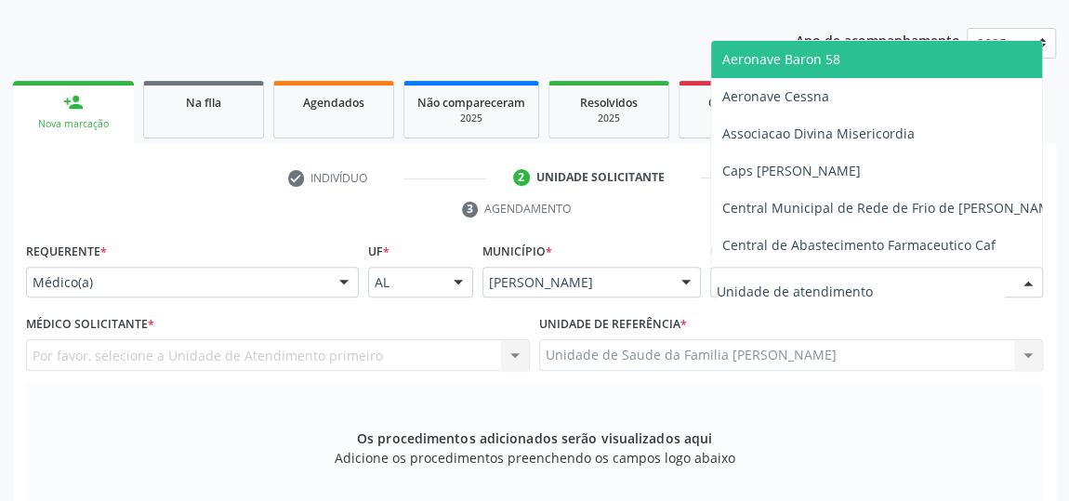
click at [940, 270] on div at bounding box center [876, 283] width 333 height 32
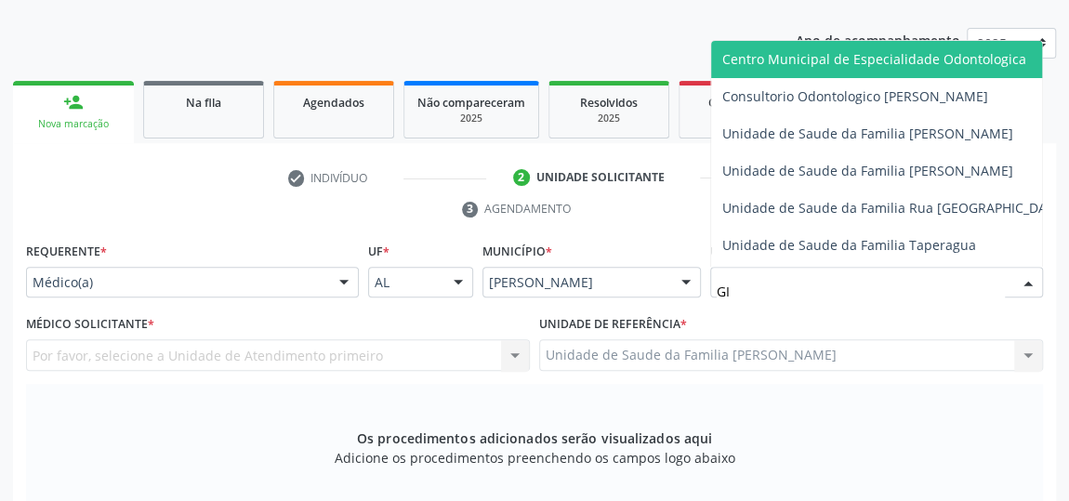
type input "GIS"
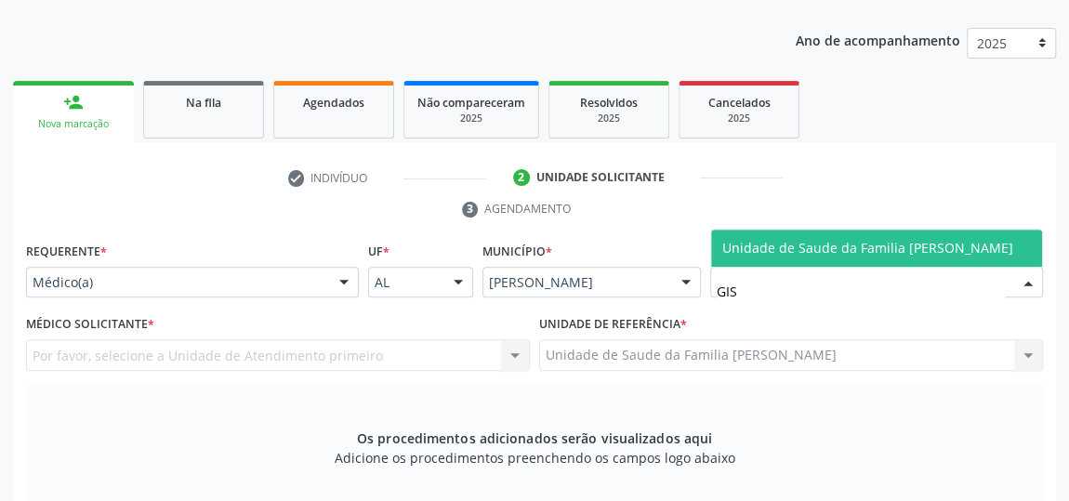
click at [812, 252] on span "Unidade de Saude da Familia [PERSON_NAME]" at bounding box center [867, 248] width 291 height 18
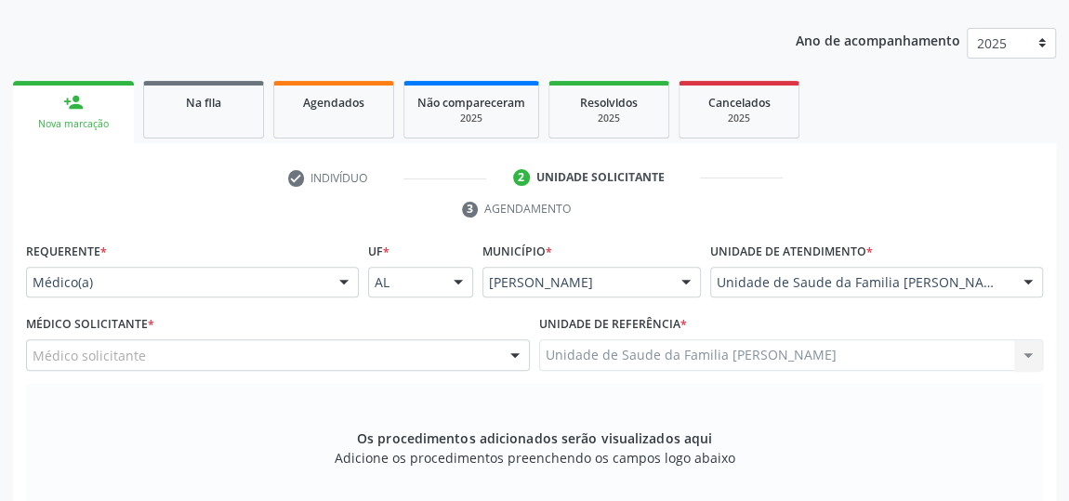
click at [337, 288] on div at bounding box center [344, 284] width 28 height 32
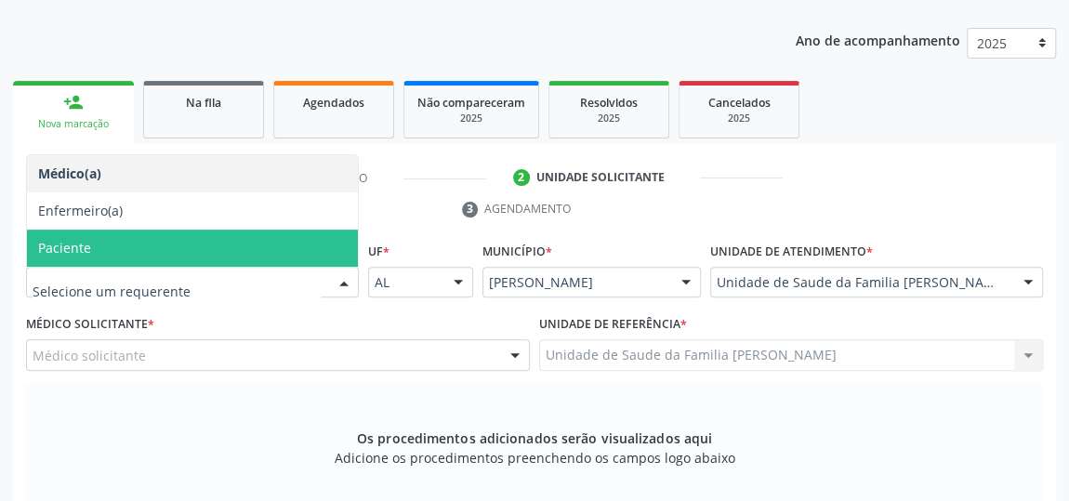
click at [144, 245] on span "Paciente" at bounding box center [192, 248] width 331 height 37
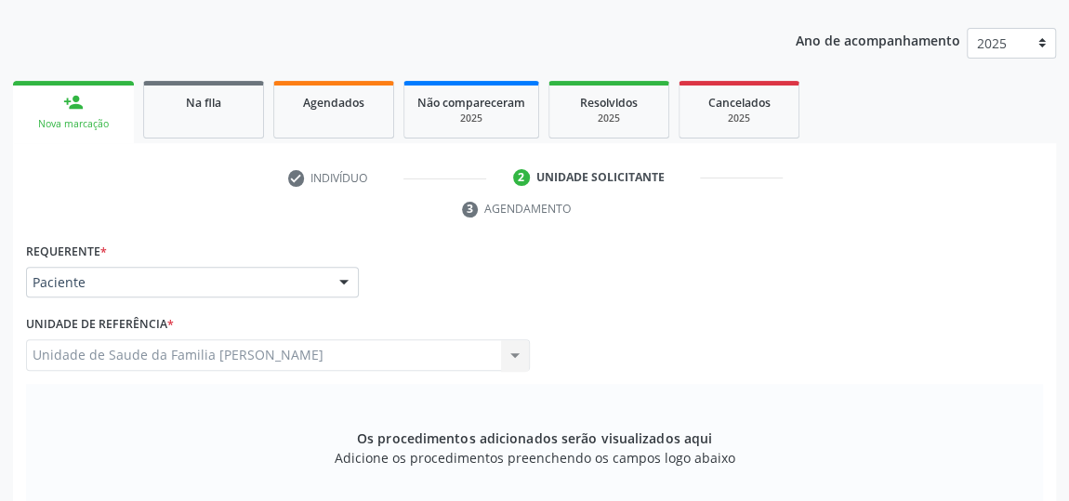
scroll to position [392, 0]
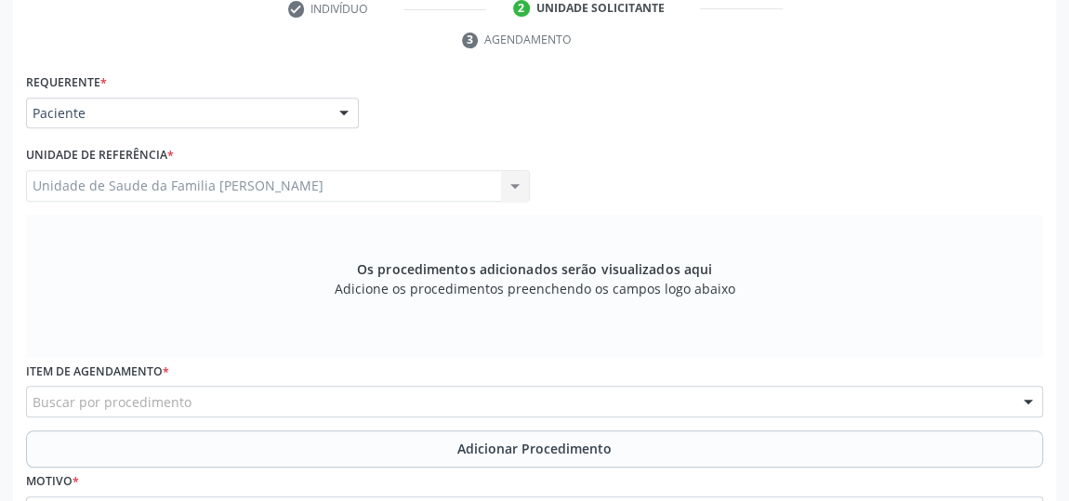
click at [469, 398] on div "Buscar por procedimento" at bounding box center [534, 402] width 1017 height 32
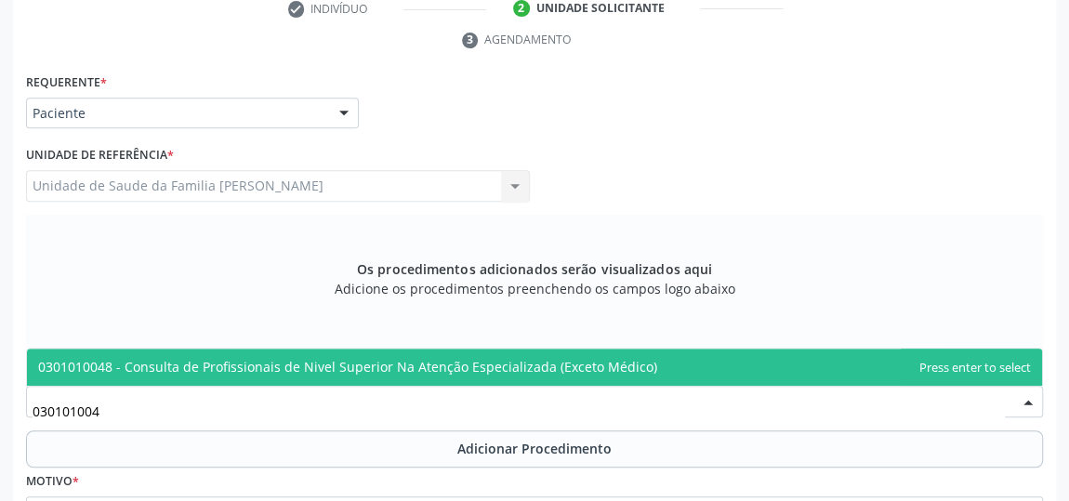
type input "0301010048"
click at [474, 371] on span "0301010048 - Consulta de Profissionais de Nivel Superior Na Atenção Especializa…" at bounding box center [347, 367] width 619 height 18
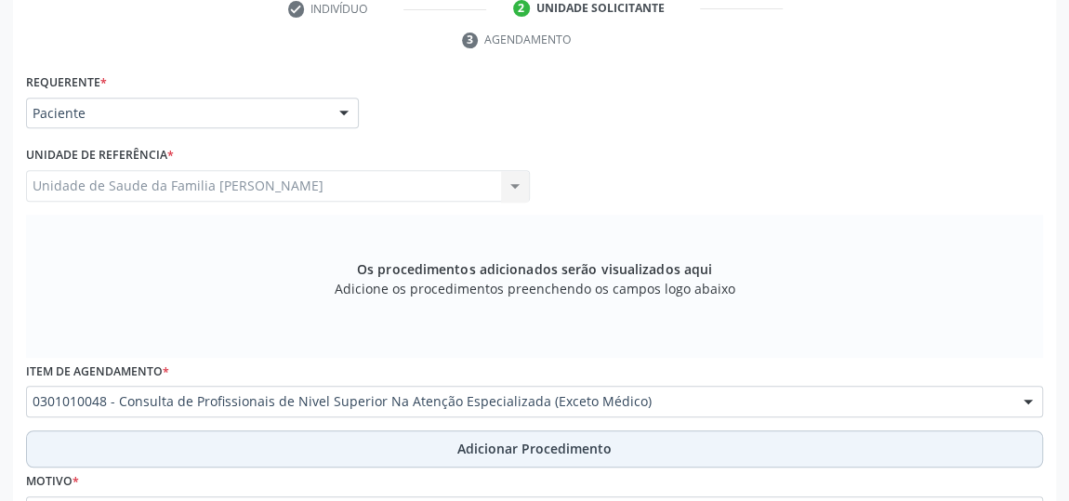
click at [482, 459] on button "Adicionar Procedimento" at bounding box center [534, 448] width 1017 height 37
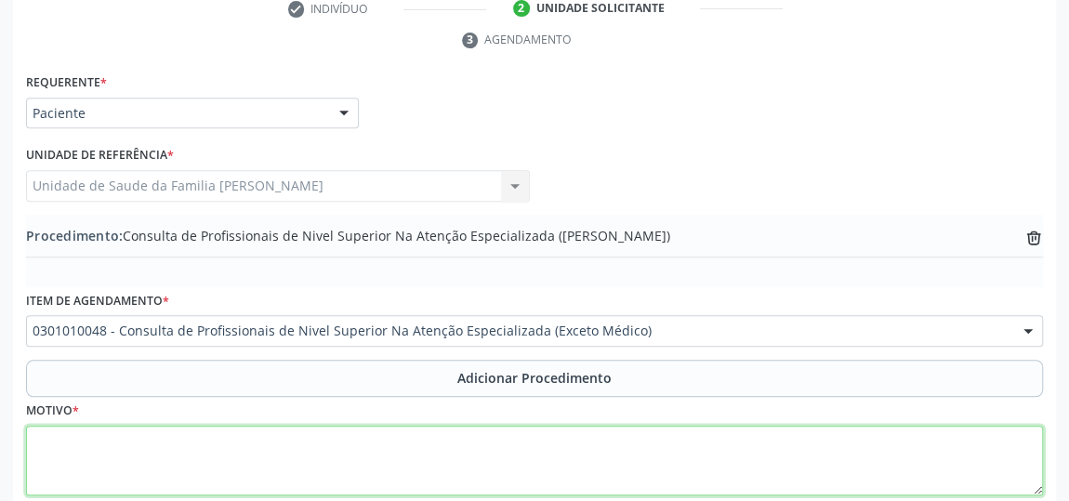
click at [264, 475] on textarea at bounding box center [534, 461] width 1017 height 71
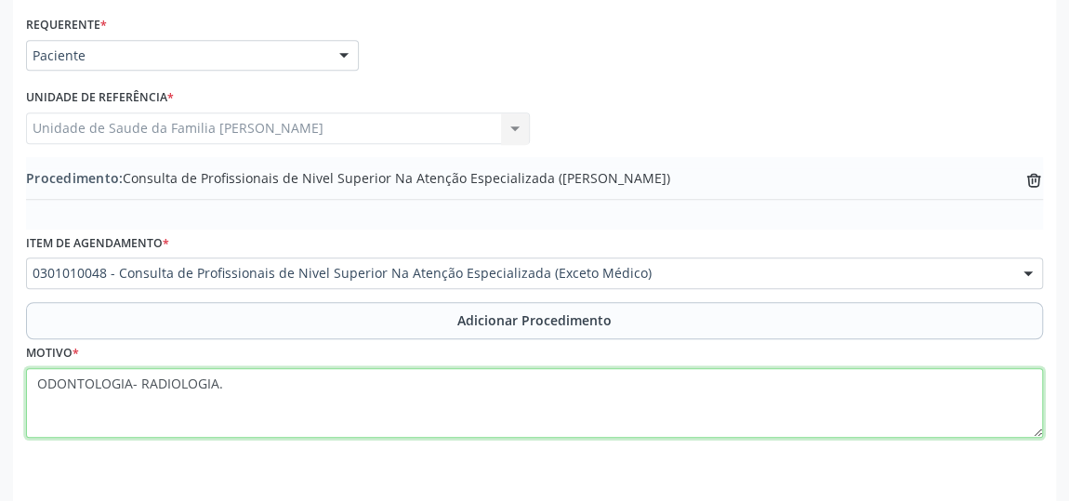
scroll to position [506, 0]
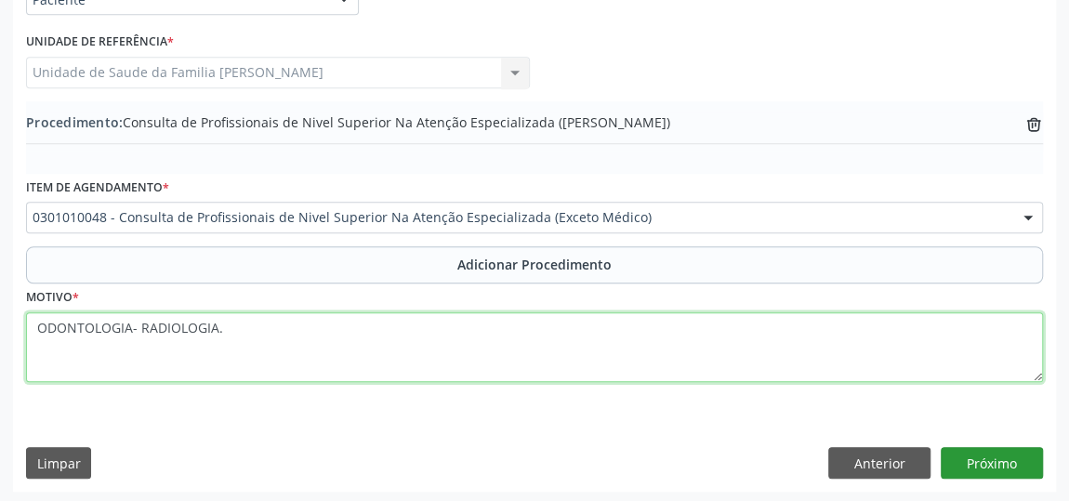
type textarea "ODONTOLOGIA- RADIOLOGIA."
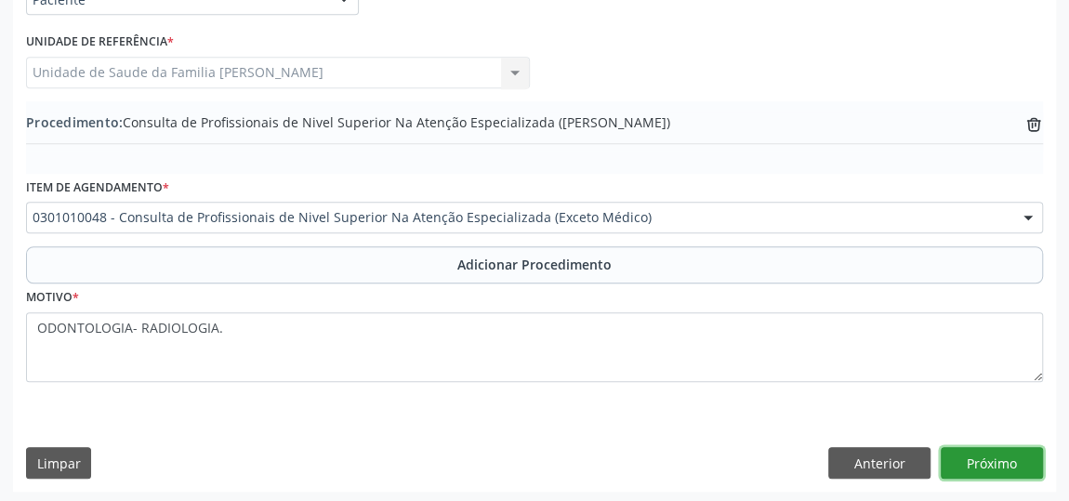
click at [985, 457] on button "Próximo" at bounding box center [992, 463] width 102 height 32
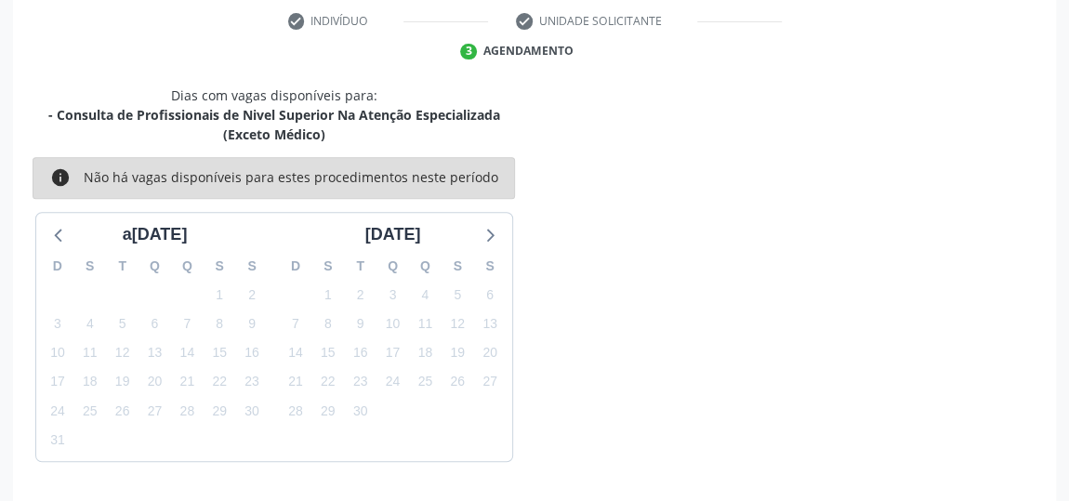
scroll to position [434, 0]
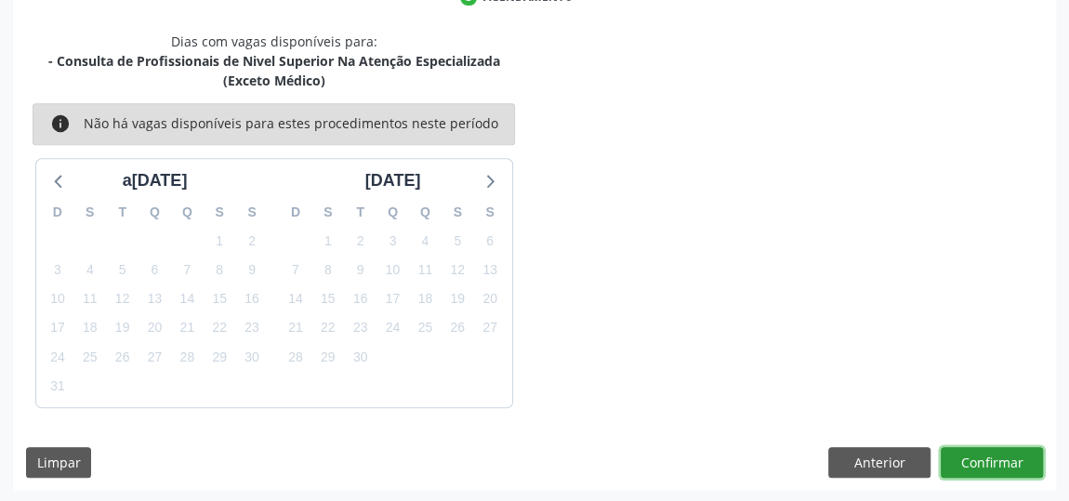
click at [985, 457] on button "Confirmar" at bounding box center [992, 463] width 102 height 32
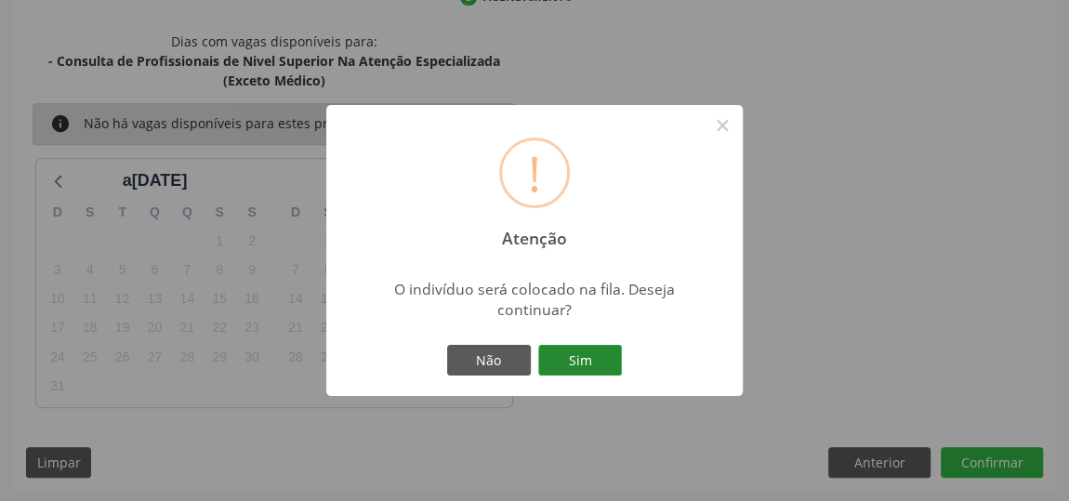
click at [603, 352] on button "Sim" at bounding box center [580, 361] width 84 height 32
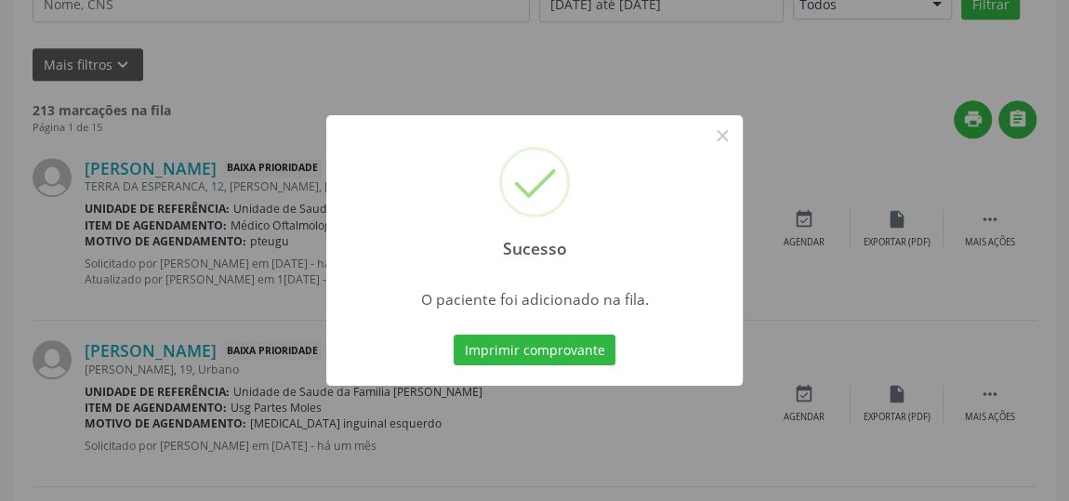
scroll to position [142, 0]
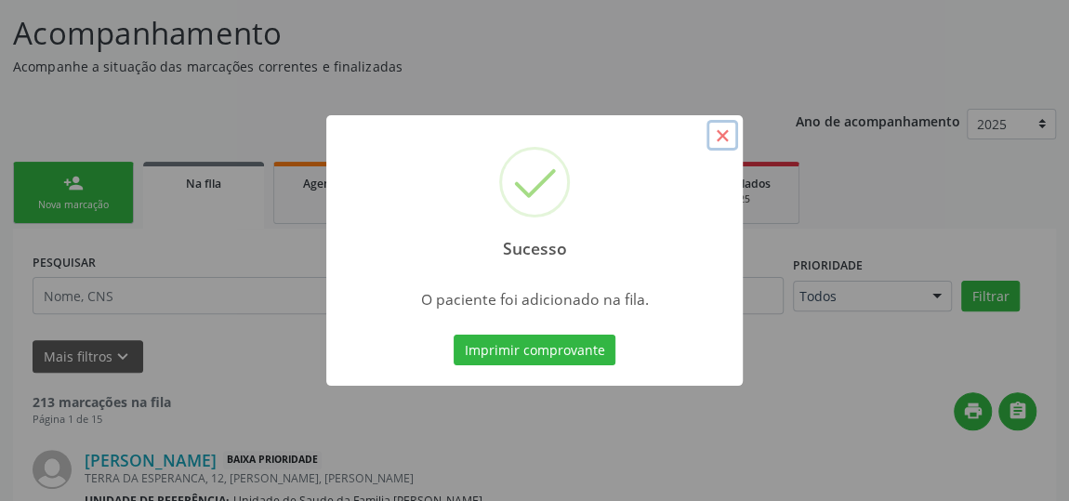
click at [712, 135] on button "×" at bounding box center [723, 136] width 32 height 32
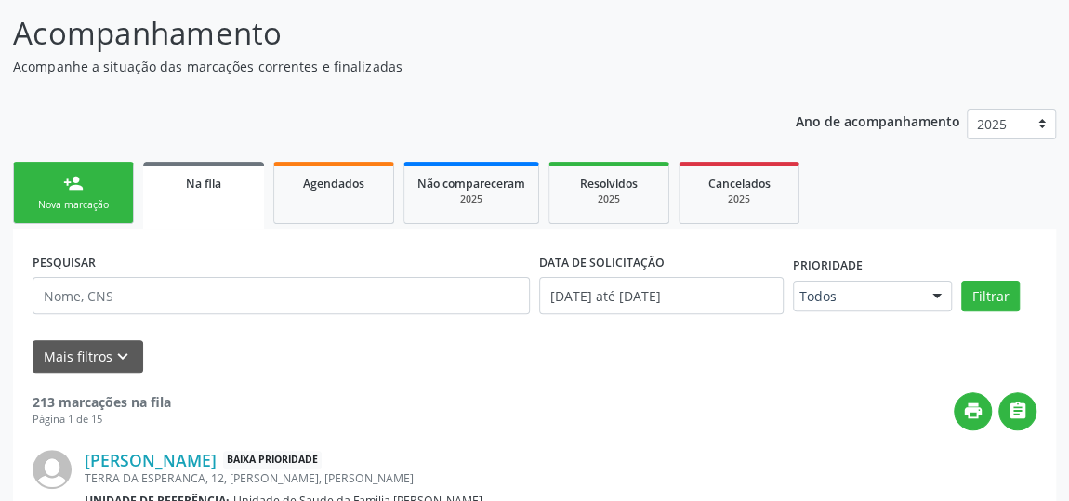
click at [77, 182] on div "person_add" at bounding box center [73, 183] width 20 height 20
